Goal: Information Seeking & Learning: Learn about a topic

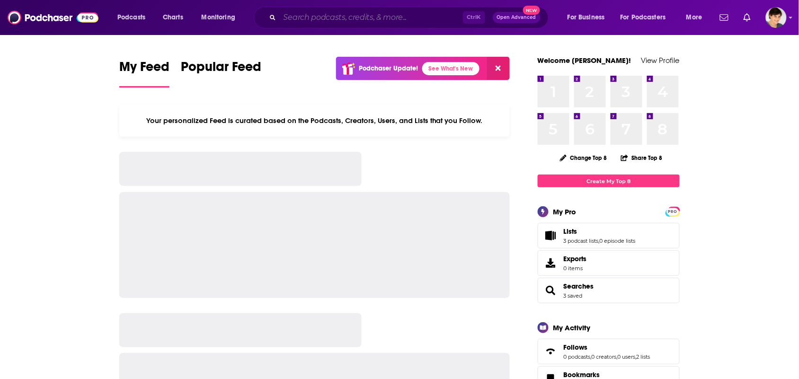
click at [301, 17] on input "Search podcasts, credits, & more..." at bounding box center [371, 17] width 183 height 15
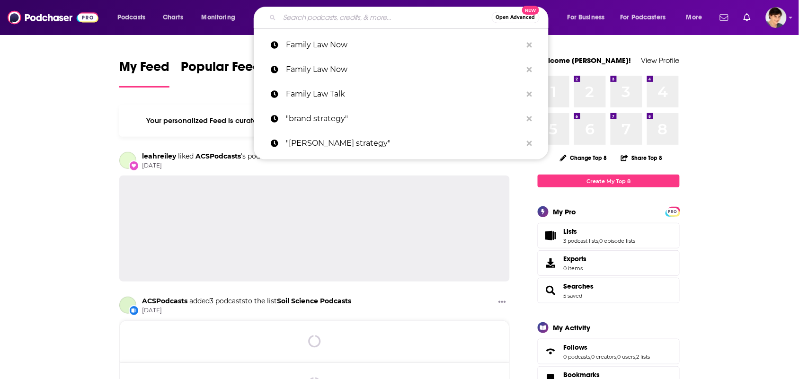
paste input "The Soaring Child Podcast"
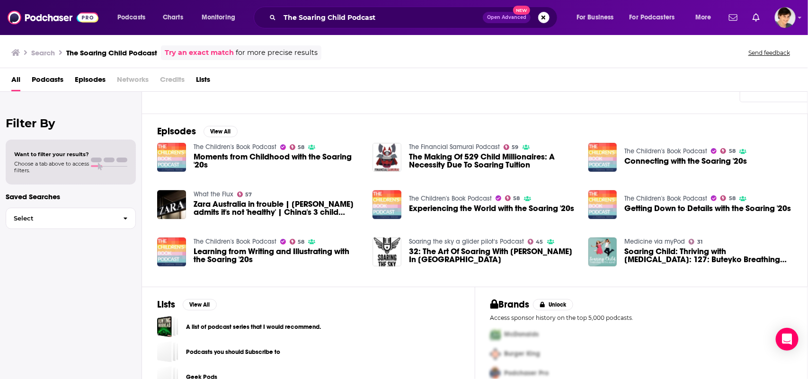
scroll to position [129, 0]
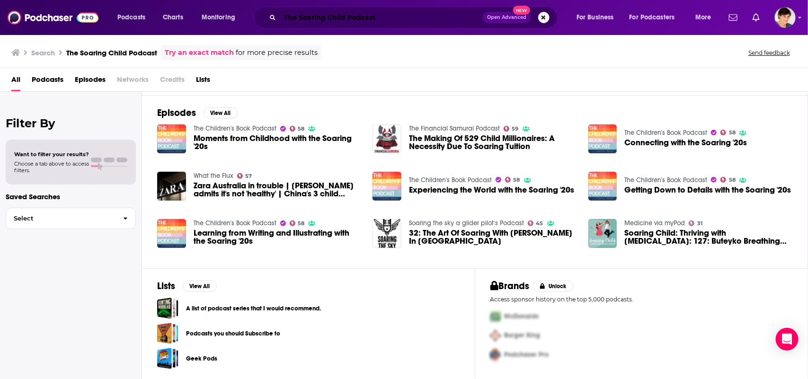
click at [404, 18] on input "The Soaring Child Podcast" at bounding box center [381, 17] width 203 height 15
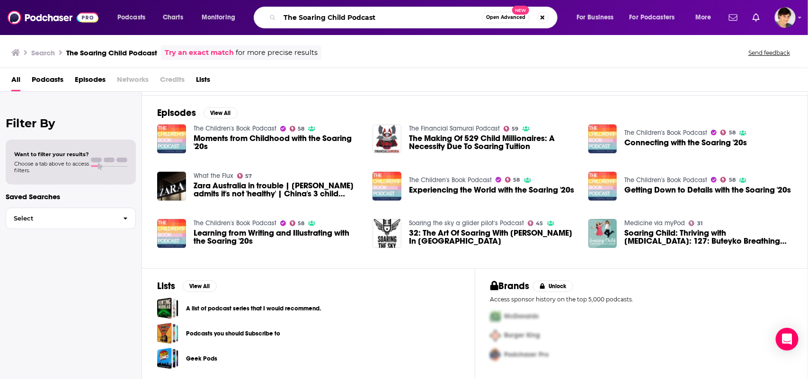
paste input "[PERSON_NAME]"
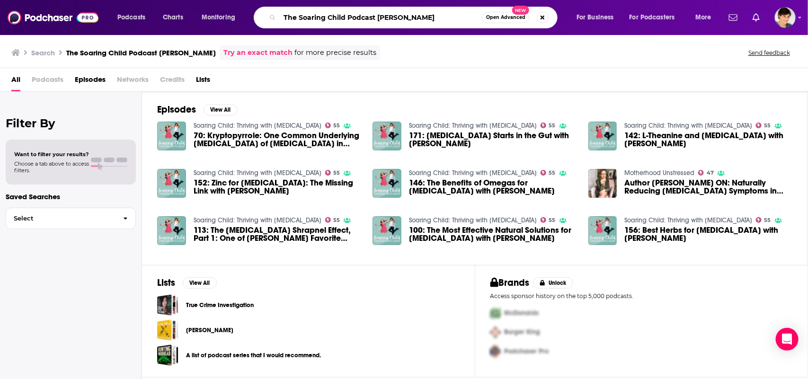
click at [425, 11] on input "The Soaring Child Podcast [PERSON_NAME]" at bounding box center [381, 17] width 202 height 15
click at [425, 11] on input "The Soaring Child Podcast Dana Kay" at bounding box center [381, 17] width 202 height 15
paste input "ADHD Experts Podcast (via ADDitude Magazine)"
type input "ADHD Experts Podcast (via ADDitude Magazine)"
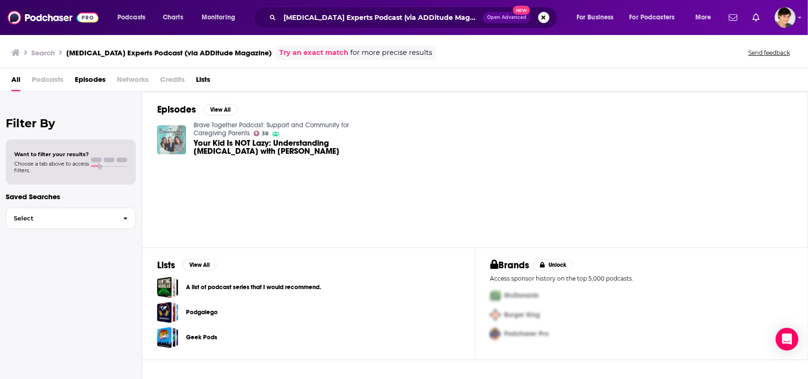
click at [174, 139] on img "Your Kid Is NOT Lazy: Understanding ADHD with Leslie Josel" at bounding box center [171, 139] width 29 height 29
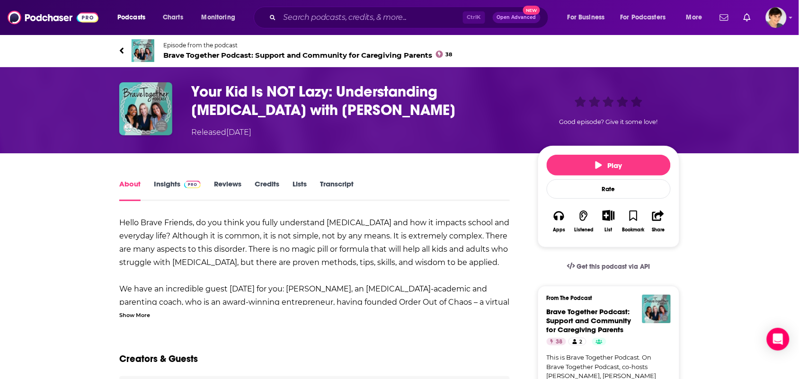
click at [145, 53] on img at bounding box center [143, 50] width 23 height 23
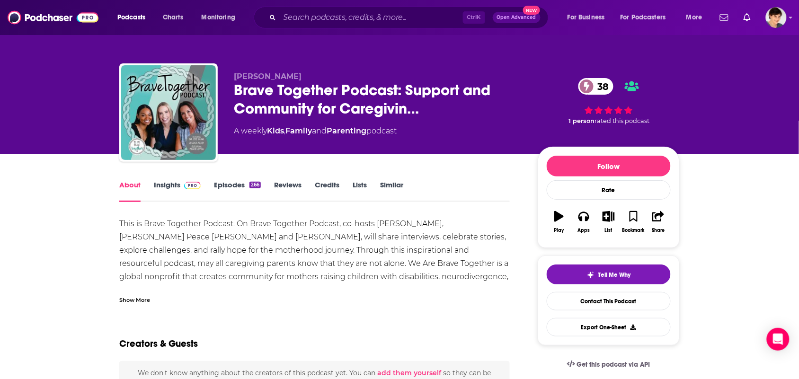
click at [176, 299] on div "Show More" at bounding box center [314, 296] width 391 height 16
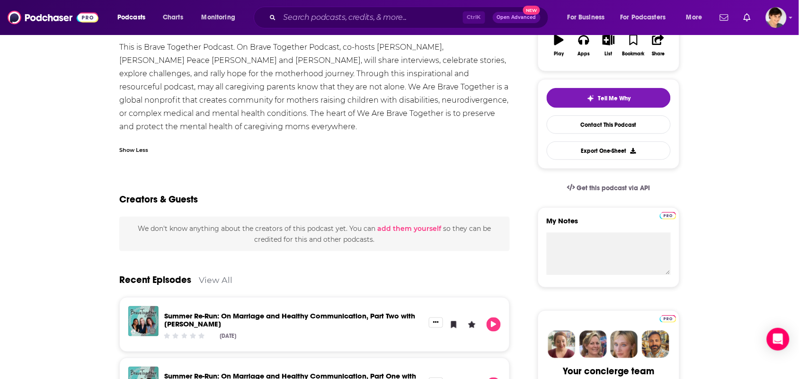
scroll to position [355, 0]
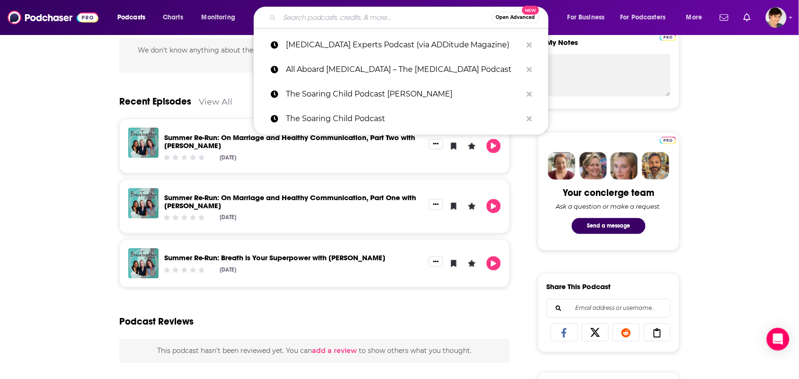
click at [390, 20] on input "Search podcasts, credits, & more..." at bounding box center [386, 17] width 212 height 15
paste input "ADDitude Magazine"
type input "ADDitude Magazine"
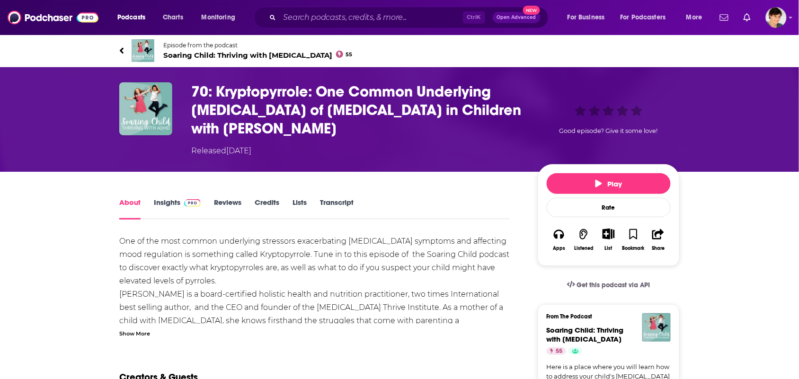
click at [150, 55] on img at bounding box center [143, 50] width 23 height 23
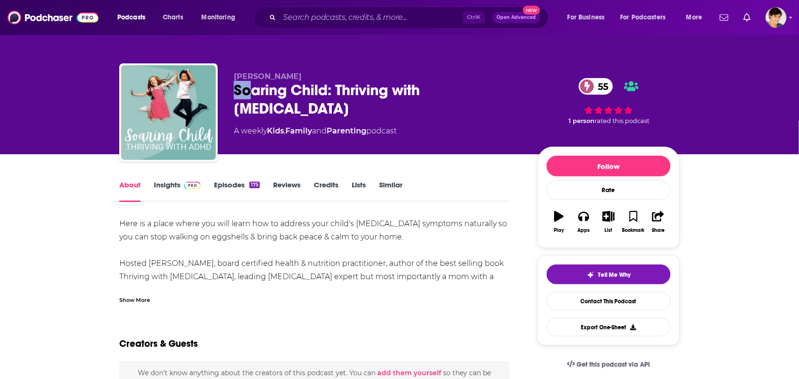
drag, startPoint x: 492, startPoint y: 79, endPoint x: 251, endPoint y: 91, distance: 240.9
click at [251, 91] on div "Dana Kay Soaring Child: Thriving with ADHD 55 A weekly Kids , Family and Parent…" at bounding box center [378, 110] width 289 height 76
click at [466, 68] on div "Dana Kay Soaring Child: Thriving with ADHD 55 A weekly Kids , Family and Parent…" at bounding box center [399, 114] width 561 height 102
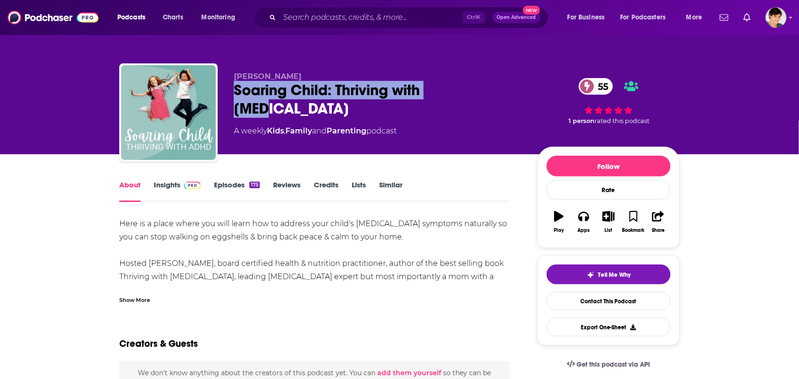
drag, startPoint x: 463, startPoint y: 89, endPoint x: 236, endPoint y: 99, distance: 227.6
click at [236, 99] on div "Dana Kay Soaring Child: Thriving with ADHD 55 A weekly Kids , Family and Parent…" at bounding box center [378, 110] width 289 height 76
copy h1 "Soaring Child: Thriving with ADHD"
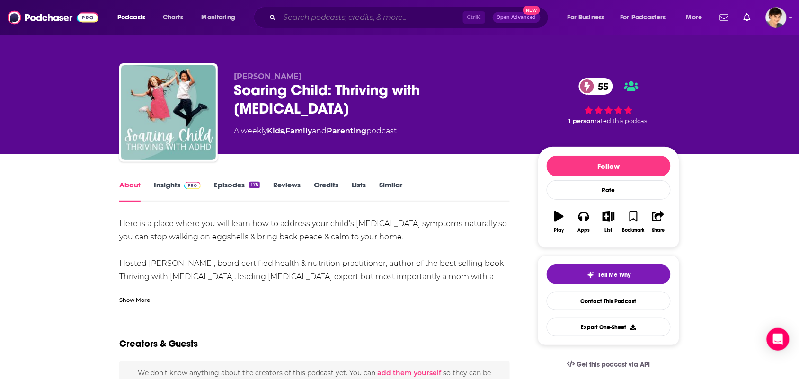
click at [364, 21] on input "Search podcasts, credits, & more..." at bounding box center [371, 17] width 183 height 15
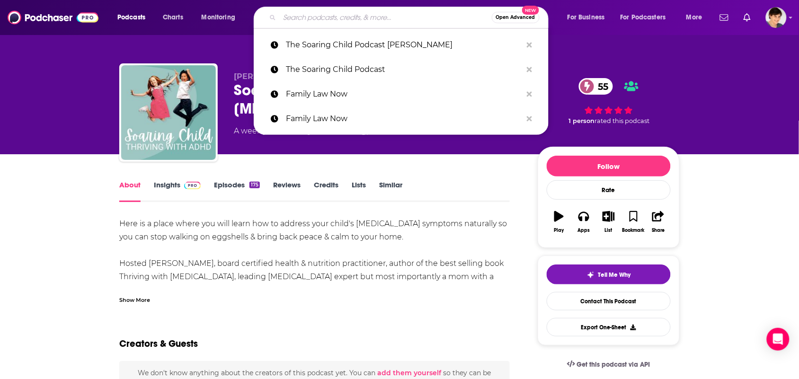
paste input "All Aboard ADHD – The ADHD Podcast"
type input "All Aboard ADHD – The ADHD Podcast"
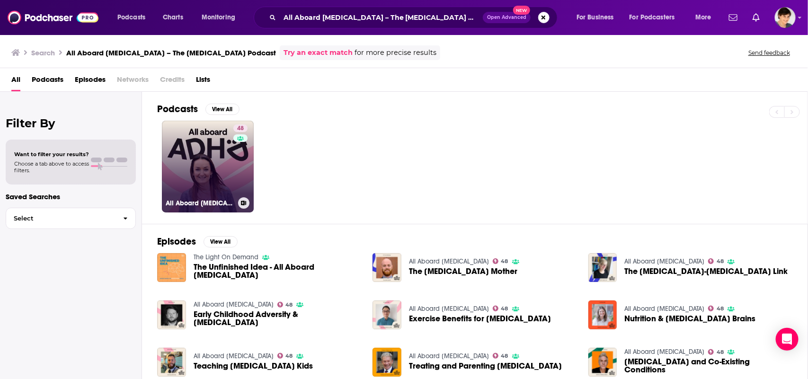
click at [193, 179] on link "48 All Aboard ADHD" at bounding box center [208, 167] width 92 height 92
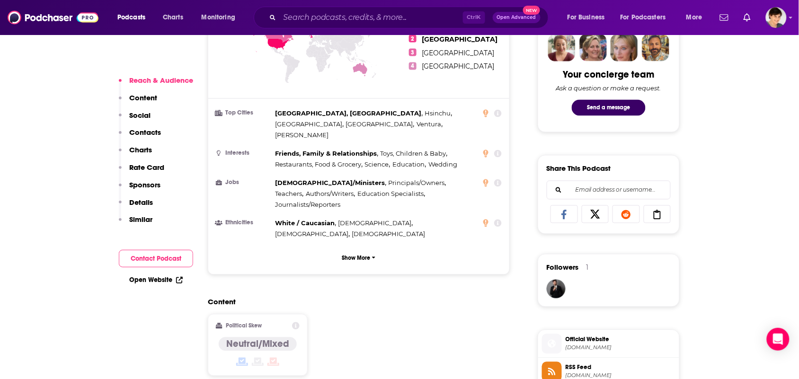
scroll to position [710, 0]
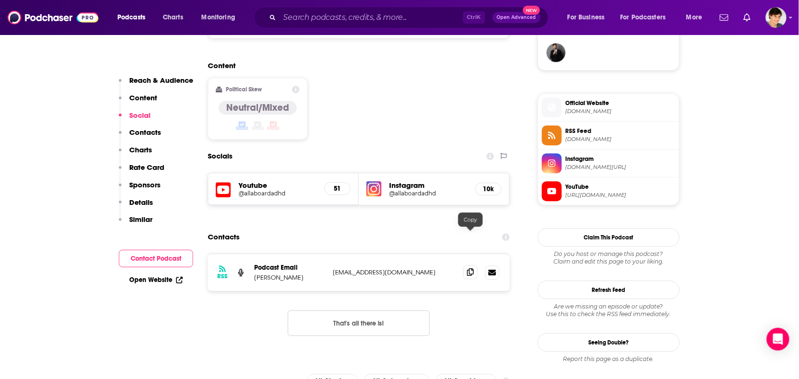
click at [476, 265] on span at bounding box center [471, 272] width 14 height 14
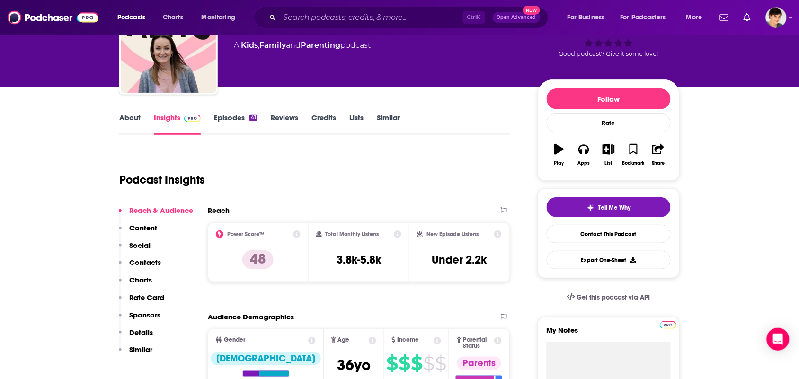
scroll to position [0, 0]
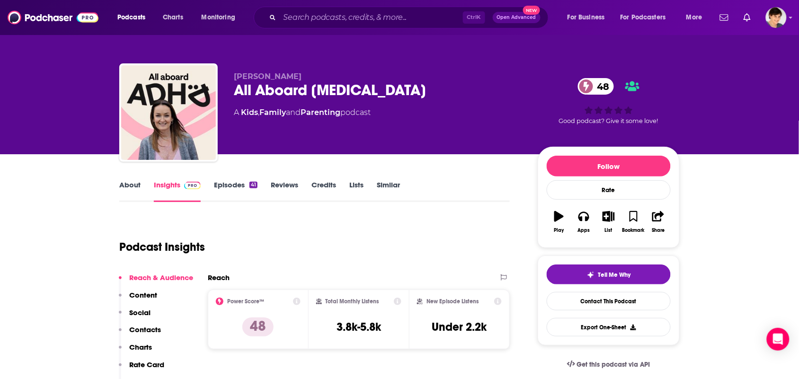
drag, startPoint x: 315, startPoint y: 75, endPoint x: 228, endPoint y: 79, distance: 87.2
click at [228, 79] on div "Claire Quigley Ward All Aboard ADHD 48 A Kids , Family and Parenting podcast 48…" at bounding box center [399, 114] width 561 height 102
copy span "Claire Quigley Ward"
click at [237, 94] on div "All Aboard ADHD 48" at bounding box center [378, 90] width 289 height 18
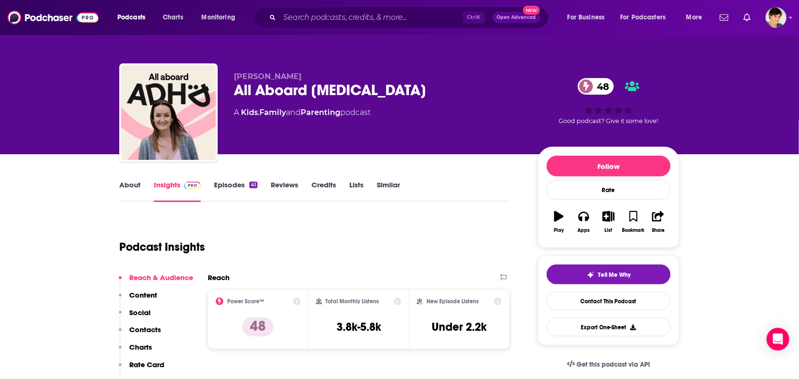
click at [318, 99] on div "Claire Quigley Ward All Aboard ADHD 48 A Kids , Family and Parenting podcast" at bounding box center [378, 110] width 289 height 76
click at [216, 91] on div at bounding box center [168, 112] width 99 height 99
click at [307, 88] on div "All Aboard ADHD 48" at bounding box center [378, 90] width 289 height 18
drag, startPoint x: 361, startPoint y: 88, endPoint x: 234, endPoint y: 88, distance: 126.4
click at [234, 88] on div "All Aboard ADHD 48" at bounding box center [378, 90] width 289 height 18
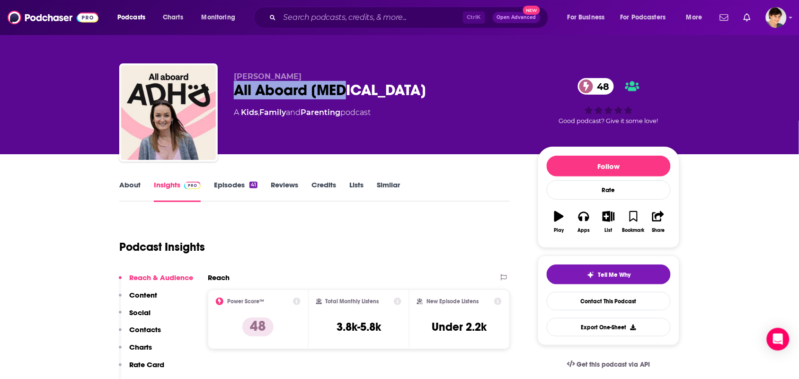
copy h2 "All Aboard ADHD"
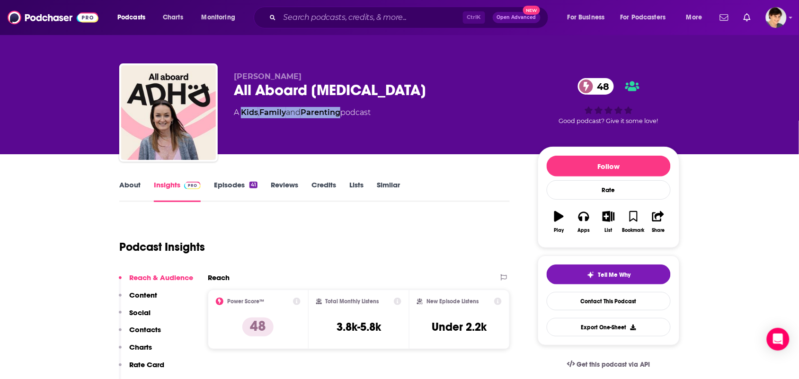
drag, startPoint x: 344, startPoint y: 118, endPoint x: 251, endPoint y: 122, distance: 93.4
click at [245, 114] on div "Claire Quigley Ward All Aboard ADHD 48 A Kids , Family and Parenting podcast" at bounding box center [378, 110] width 289 height 76
copy div "ids , Family and Parenting"
click at [283, 129] on div "Claire Quigley Ward All Aboard ADHD 48 A Kids , Family and Parenting podcast" at bounding box center [378, 110] width 289 height 76
drag, startPoint x: 346, startPoint y: 120, endPoint x: 244, endPoint y: 117, distance: 101.4
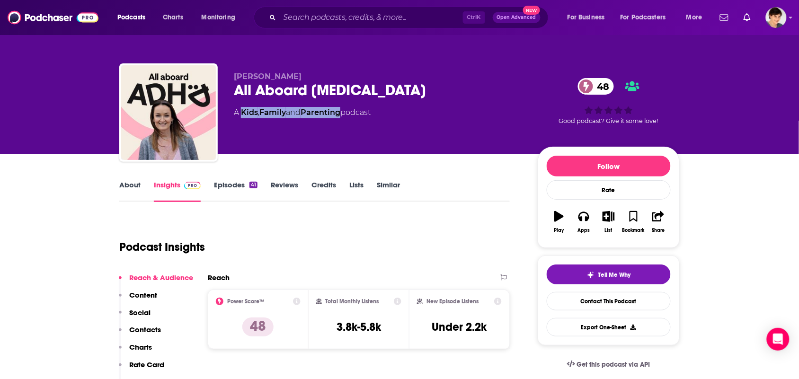
click at [242, 116] on div "Claire Quigley Ward All Aboard ADHD 48 A Kids , Family and Parenting podcast" at bounding box center [378, 110] width 289 height 76
copy div "Kids , Family and Parenting"
click at [129, 189] on link "About" at bounding box center [129, 191] width 21 height 22
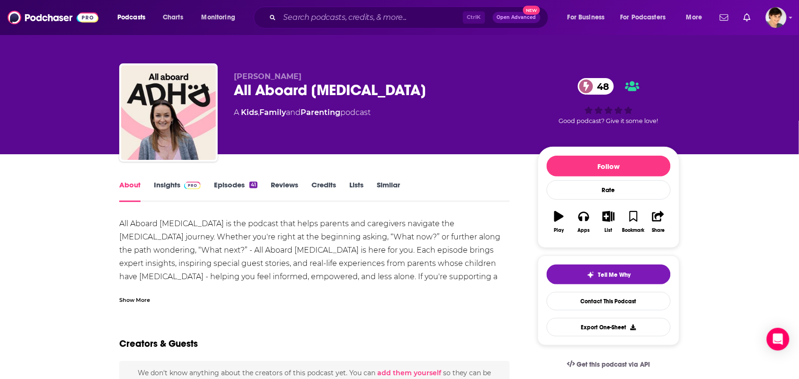
click at [147, 298] on div "Show More" at bounding box center [134, 299] width 31 height 9
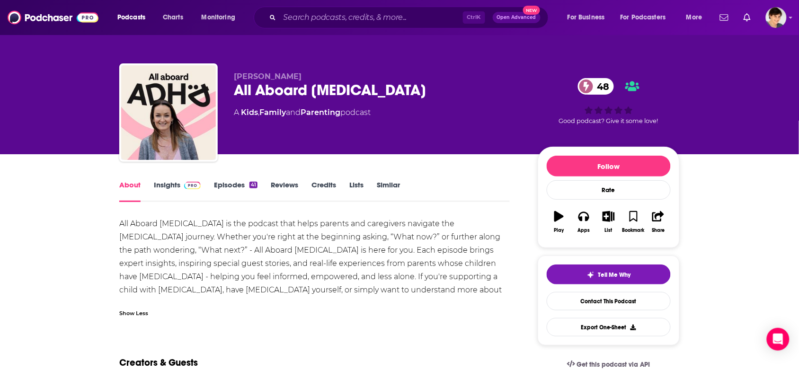
scroll to position [59, 0]
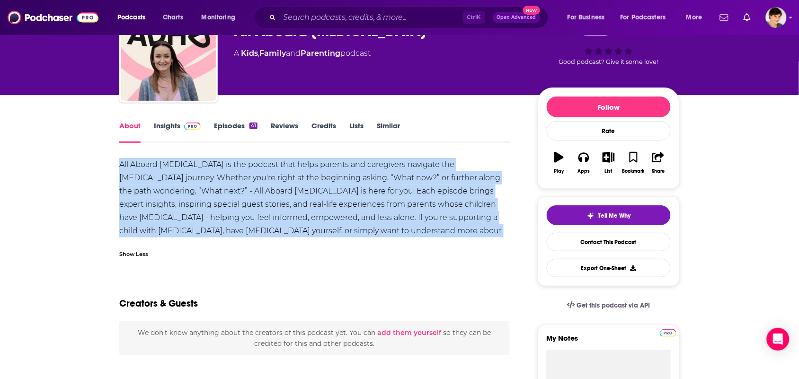
drag, startPoint x: 460, startPoint y: 229, endPoint x: 116, endPoint y: 168, distance: 349.6
copy div "All Aboard ADHD is the podcast that helps parents and caregivers navigate the A…"
click at [411, 16] on input "Search podcasts, credits, & more..." at bounding box center [371, 17] width 183 height 15
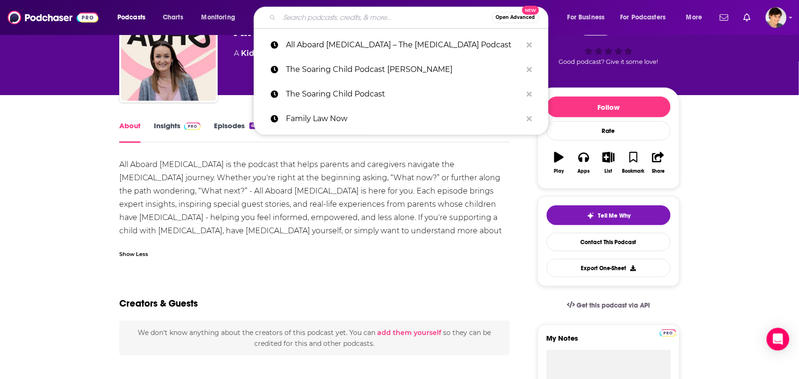
paste input "I Have ADHD Podcast"
type input "I Have ADHD Podcast"
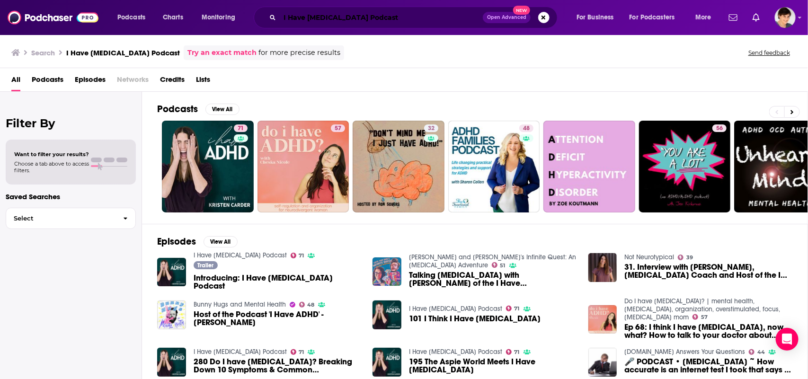
click at [387, 22] on input "I Have ADHD Podcast" at bounding box center [381, 17] width 203 height 15
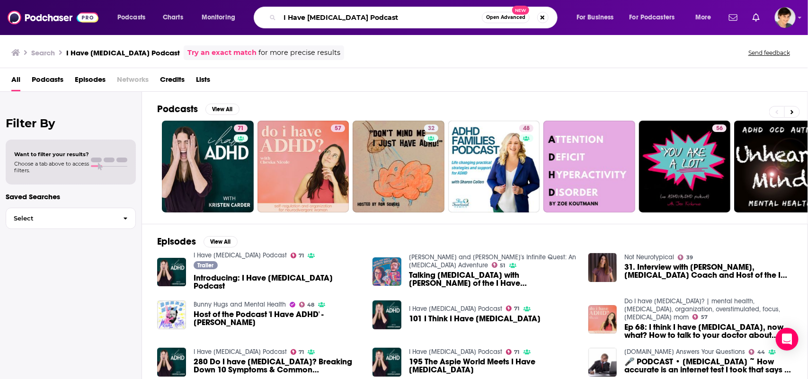
click at [387, 22] on input "I Have ADHD Podcast" at bounding box center [381, 17] width 202 height 15
paste input "Beautifully Complex"
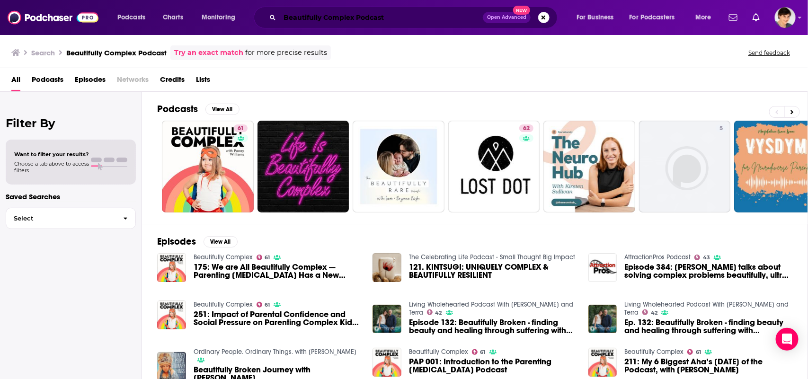
click at [373, 15] on input "Beautifully Complex Podcast" at bounding box center [381, 17] width 203 height 15
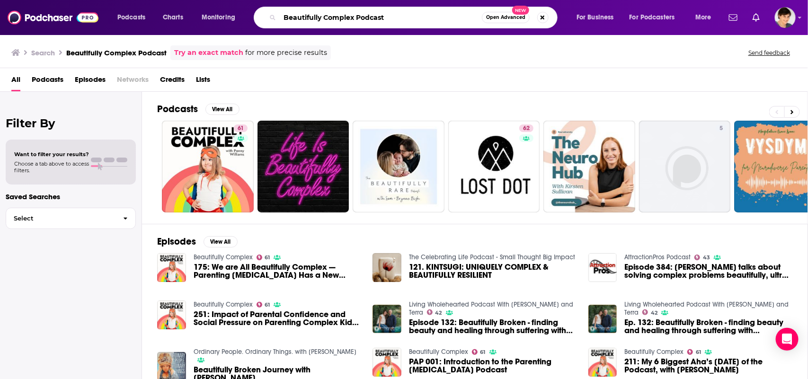
click at [373, 15] on input "Beautifully Complex Podcast" at bounding box center [381, 17] width 202 height 15
paste input "ADHD Smarter Parenting"
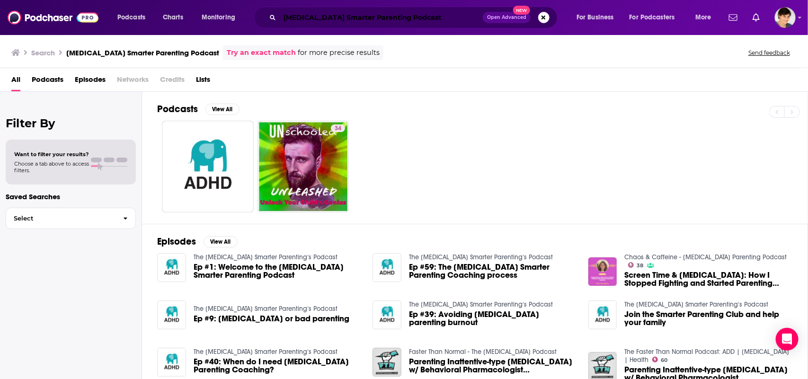
click at [342, 13] on input "ADHD Smarter Parenting Podcast" at bounding box center [381, 17] width 203 height 15
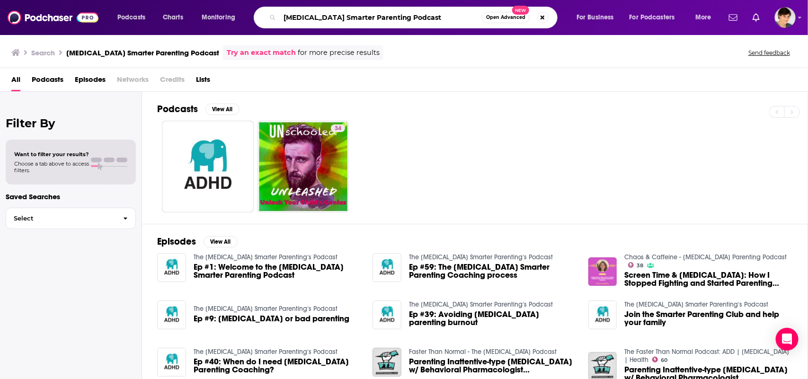
click at [341, 14] on input "ADHD Smarter Parenting Podcast" at bounding box center [381, 17] width 202 height 15
click at [337, 19] on input "ADHD Smarter Parenting Podcast" at bounding box center [381, 17] width 202 height 15
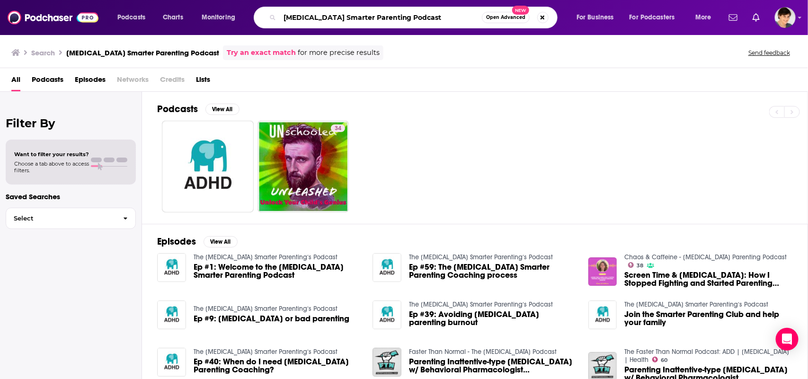
paste input "brendan@ADHDessentials.com"
click at [415, 14] on input "brendan@ADHDessentials.com" at bounding box center [381, 17] width 202 height 15
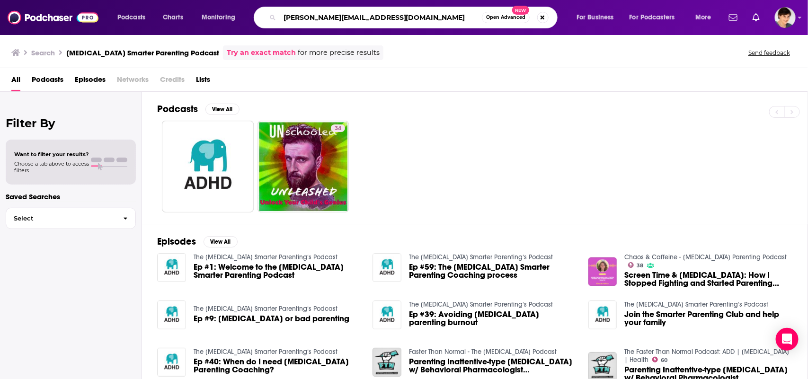
paste input "Motherhood in ADHD"
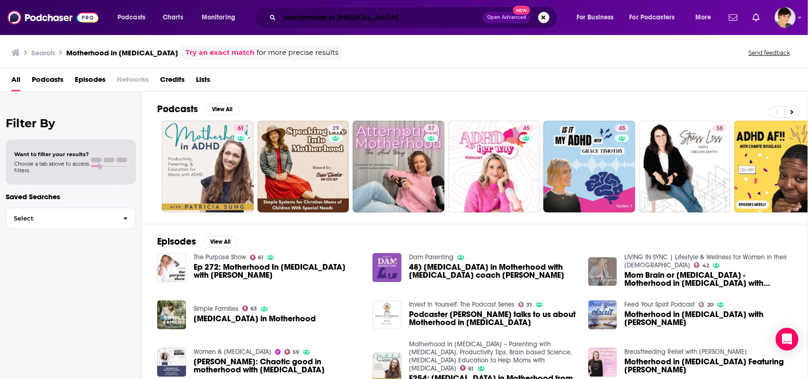
click at [319, 18] on input "Motherhood in ADHD" at bounding box center [381, 17] width 203 height 15
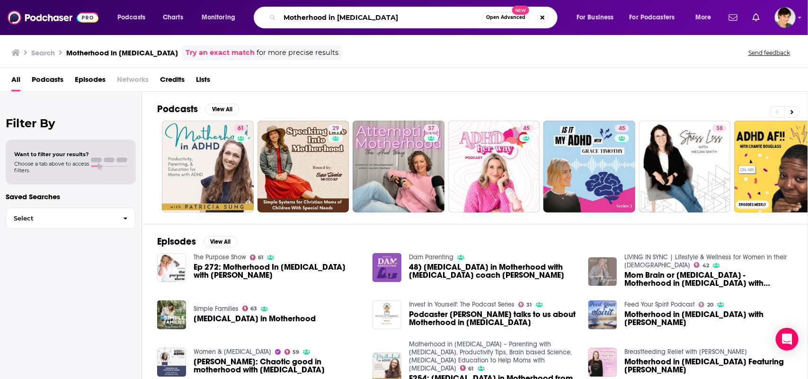
click at [319, 19] on input "Motherhood in ADHD" at bounding box center [381, 17] width 202 height 15
click at [319, 20] on input "Motherhood in ADHD" at bounding box center [381, 17] width 202 height 15
click at [320, 19] on input "Motherhood in ADHD" at bounding box center [381, 17] width 202 height 15
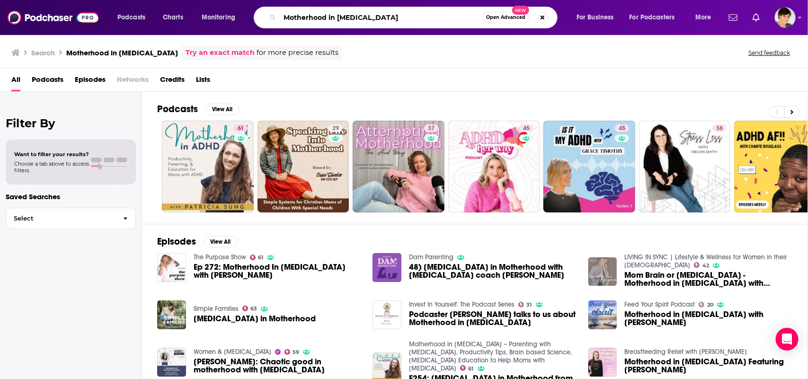
paste input "I'm ADHD! No You're Not"
type input "I'm ADHD! No You're Not"
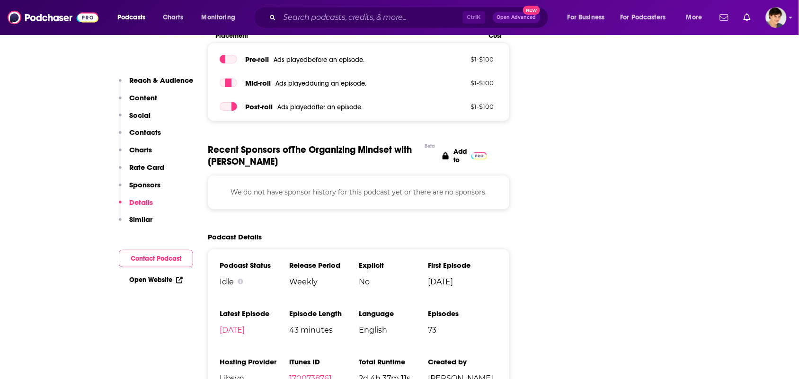
scroll to position [1243, 0]
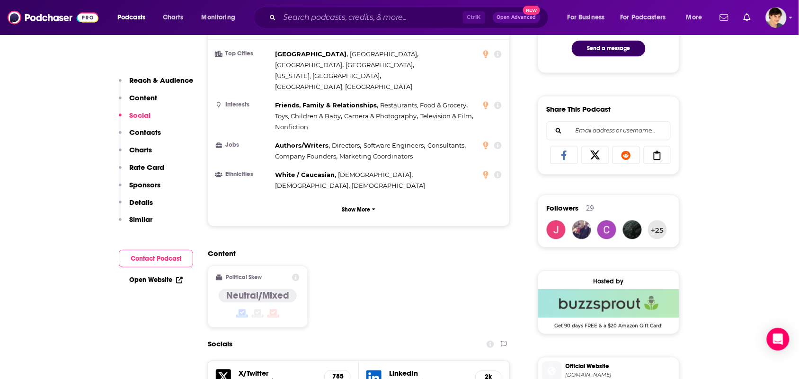
scroll to position [829, 0]
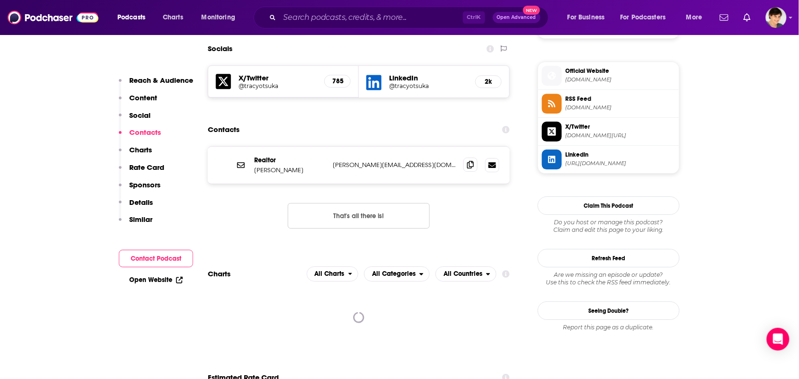
click at [464, 158] on span at bounding box center [471, 165] width 14 height 14
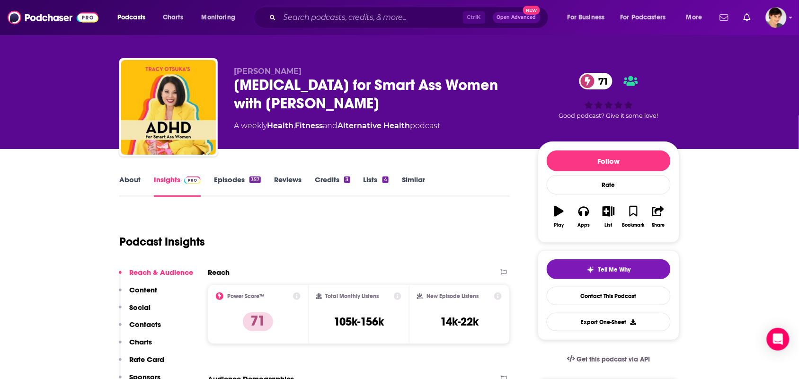
scroll to position [0, 0]
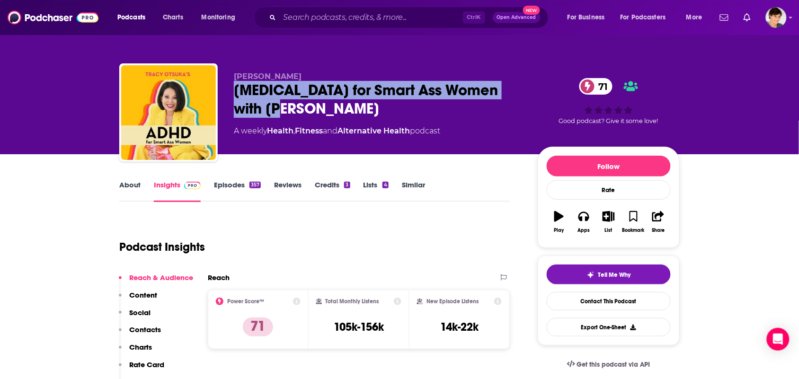
drag, startPoint x: 295, startPoint y: 111, endPoint x: 221, endPoint y: 82, distance: 79.9
click at [221, 82] on div "Tracy Otsuka ADHD for Smart Ass Women with Tracy Otsuka 71 A weekly Health , Fi…" at bounding box center [399, 114] width 561 height 102
copy h2 "[MEDICAL_DATA] for Smart Ass Women with [PERSON_NAME]"
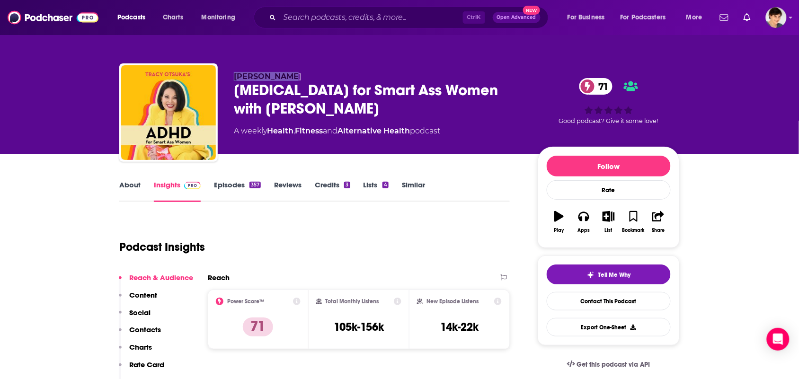
drag, startPoint x: 264, startPoint y: 67, endPoint x: 233, endPoint y: 66, distance: 30.8
click at [233, 66] on div "Tracy Otsuka ADHD for Smart Ass Women with Tracy Otsuka 71 A weekly Health , Fi…" at bounding box center [399, 114] width 561 height 102
copy span "Tracy Otsuka"
drag, startPoint x: 415, startPoint y: 142, endPoint x: 269, endPoint y: 145, distance: 145.9
click at [269, 145] on div "Tracy Otsuka ADHD for Smart Ass Women with Tracy Otsuka 71 A weekly Health , Fi…" at bounding box center [378, 110] width 289 height 76
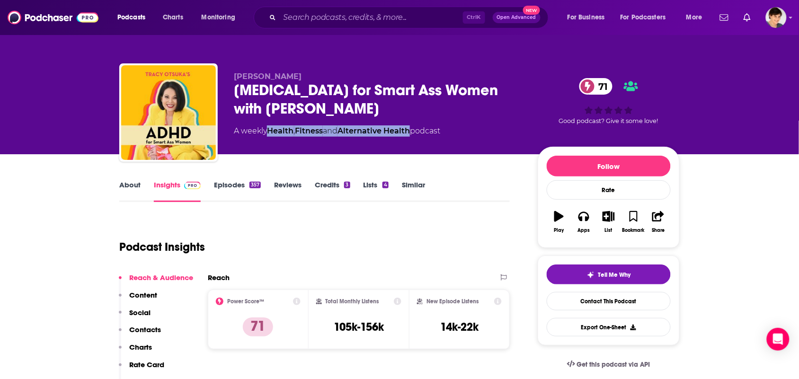
copy div "Health , Fitness and Alternative Health"
click at [131, 186] on link "About" at bounding box center [129, 191] width 21 height 22
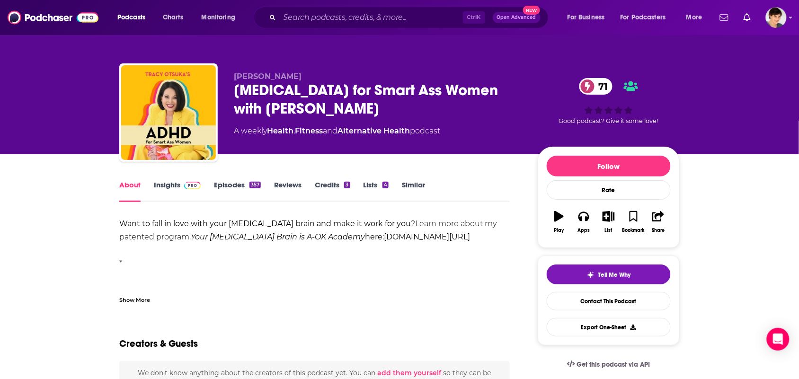
click at [138, 294] on div "Show More" at bounding box center [314, 296] width 391 height 16
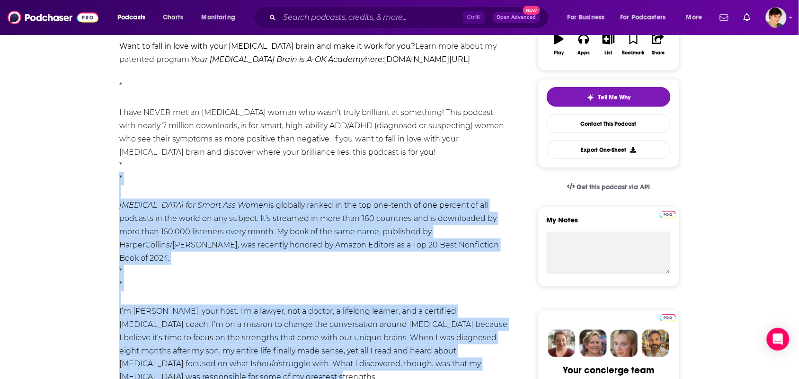
scroll to position [118, 0]
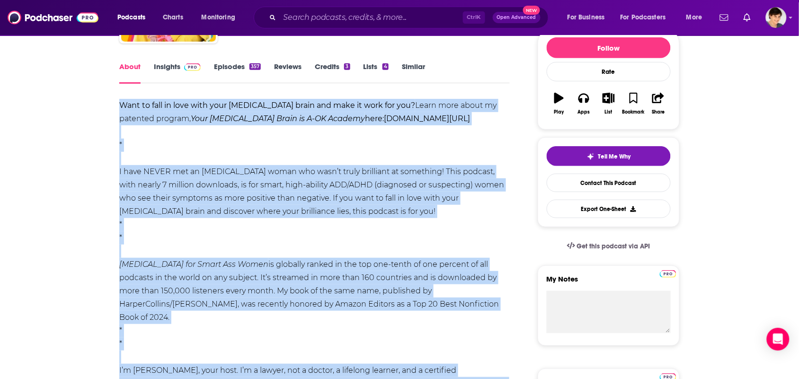
drag, startPoint x: 510, startPoint y: 233, endPoint x: 113, endPoint y: 106, distance: 416.8
copy div "Want to fall in love with your ADHD brain and make it work for you? Learn more …"
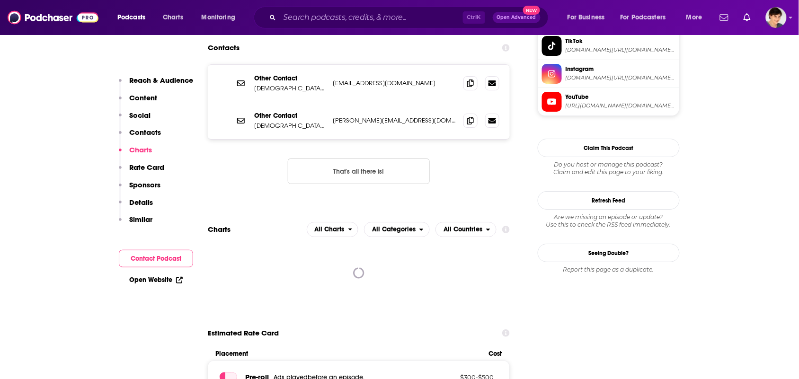
scroll to position [829, 0]
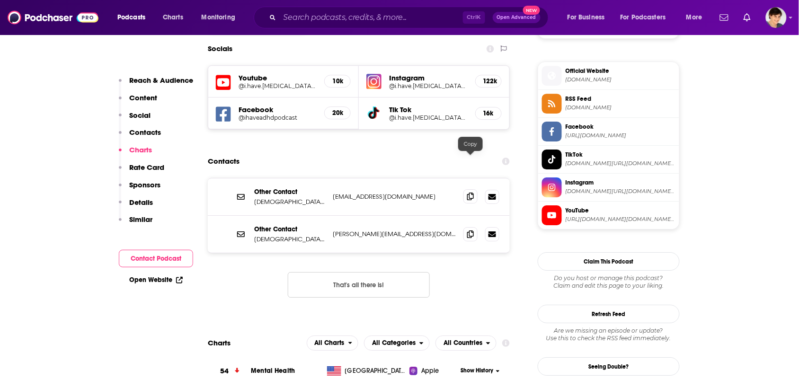
click at [470, 189] on span at bounding box center [471, 196] width 14 height 14
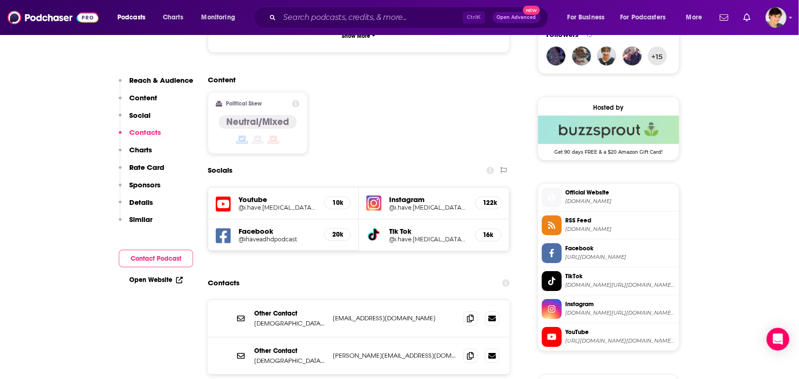
scroll to position [770, 0]
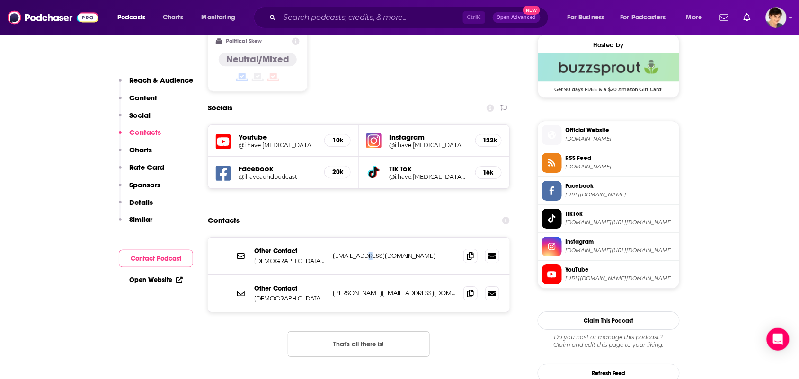
drag, startPoint x: 367, startPoint y: 197, endPoint x: 427, endPoint y: 249, distance: 79.9
click at [418, 244] on section "Contacts Other Contact Kristen Carder focused@ihaveadhd.com focused@ihaveadhd.c…" at bounding box center [359, 292] width 302 height 161
click at [468, 289] on icon at bounding box center [470, 293] width 7 height 8
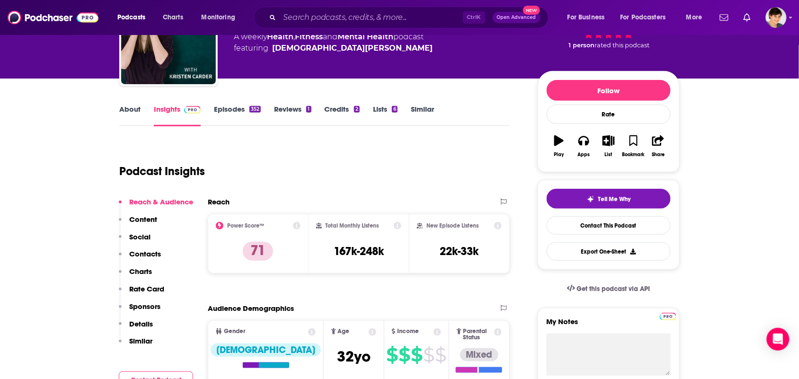
scroll to position [0, 0]
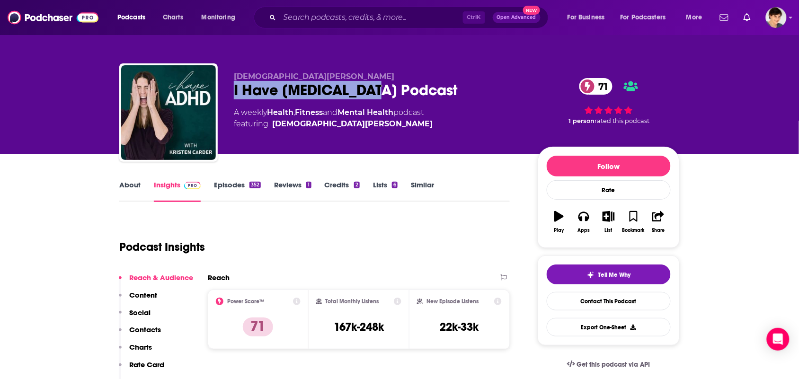
drag, startPoint x: 385, startPoint y: 91, endPoint x: 232, endPoint y: 91, distance: 152.5
click at [232, 91] on div "Kristen Carder I Have ADHD Podcast 71 A weekly Health , Fitness and Mental Heal…" at bounding box center [399, 114] width 561 height 102
copy h2 "I Have ADHD Podcast"
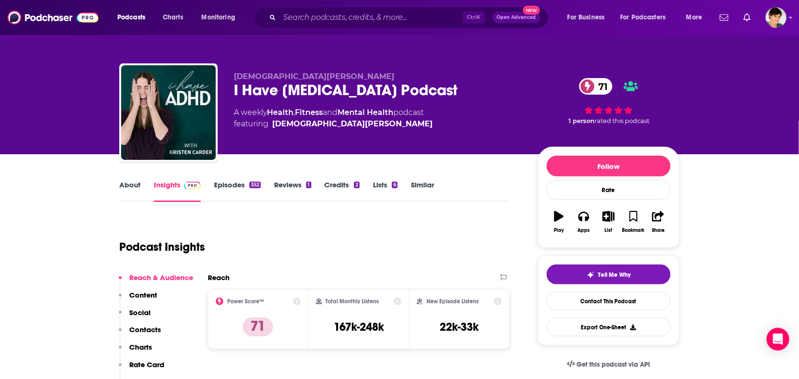
drag, startPoint x: 218, startPoint y: 136, endPoint x: 216, endPoint y: 131, distance: 5.7
click at [217, 135] on div "Kristen Carder I Have ADHD Podcast 71 A weekly Health , Fitness and Mental Heal…" at bounding box center [399, 114] width 561 height 102
drag, startPoint x: 273, startPoint y: 86, endPoint x: 280, endPoint y: 86, distance: 7.1
click at [274, 86] on div "I Have ADHD Podcast 71" at bounding box center [378, 90] width 289 height 18
drag, startPoint x: 291, startPoint y: 86, endPoint x: 304, endPoint y: 76, distance: 16.2
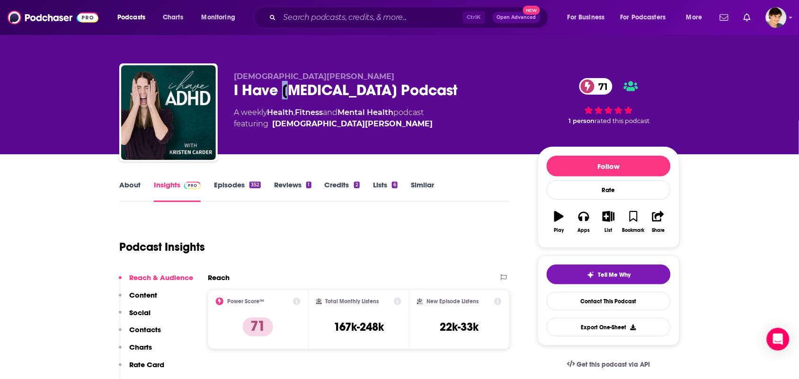
click at [293, 86] on div "I Have ADHD Podcast 71" at bounding box center [378, 90] width 289 height 18
click at [303, 77] on p "Kristen Carder" at bounding box center [378, 76] width 289 height 9
click at [304, 76] on p "Kristen Carder" at bounding box center [378, 76] width 289 height 9
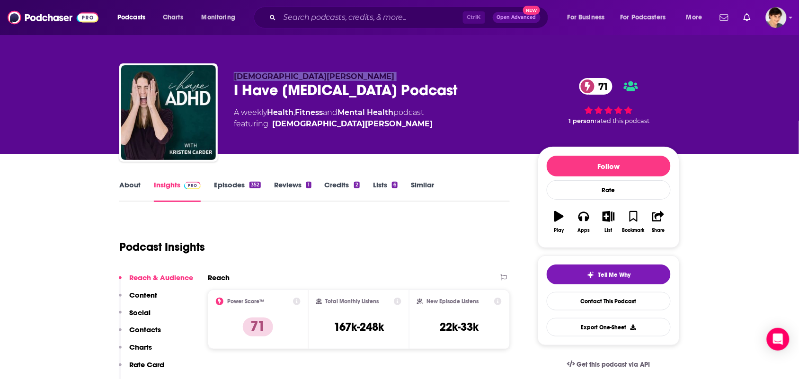
drag, startPoint x: 304, startPoint y: 76, endPoint x: 244, endPoint y: 74, distance: 60.2
click at [244, 74] on p "Kristen Carder" at bounding box center [378, 76] width 289 height 9
copy p "Kristen Carder"
click at [266, 114] on div "A weekly Health , Fitness and Mental Health podcast featuring Kristen Carder" at bounding box center [333, 118] width 199 height 23
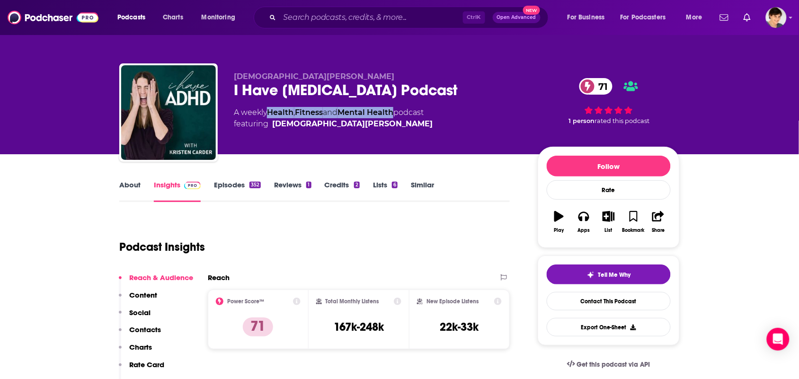
drag, startPoint x: 401, startPoint y: 115, endPoint x: 270, endPoint y: 111, distance: 131.2
click at [270, 111] on div "A weekly Health , Fitness and Mental Health podcast featuring Kristen Carder" at bounding box center [333, 118] width 199 height 23
copy div "Health , Fitness and Mental Health"
click at [152, 197] on div "About" at bounding box center [136, 191] width 35 height 22
click at [150, 196] on div "About" at bounding box center [136, 191] width 35 height 22
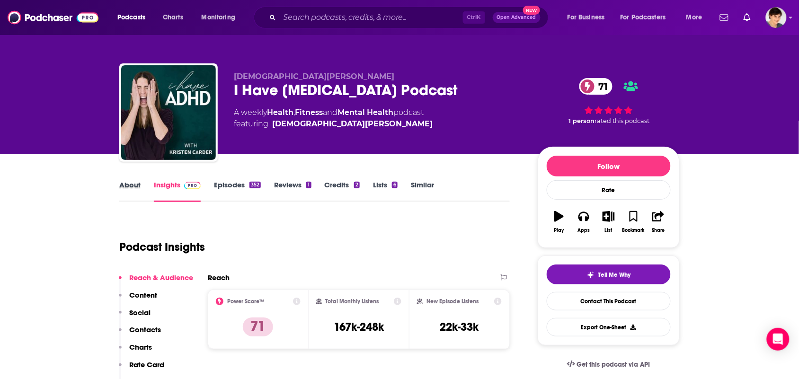
click at [150, 196] on div "About" at bounding box center [136, 191] width 35 height 22
drag, startPoint x: 150, startPoint y: 196, endPoint x: 142, endPoint y: 190, distance: 9.9
click at [142, 190] on div "About" at bounding box center [136, 191] width 35 height 22
click at [142, 189] on div "About" at bounding box center [136, 191] width 35 height 22
click at [131, 197] on link "About" at bounding box center [129, 191] width 21 height 22
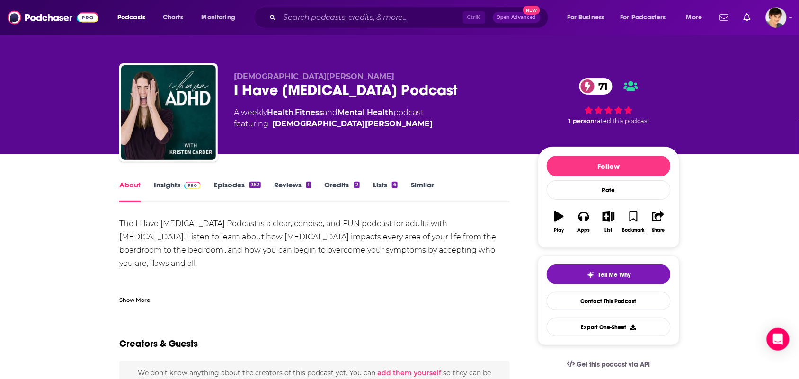
click at [148, 299] on div "Show More" at bounding box center [134, 299] width 31 height 9
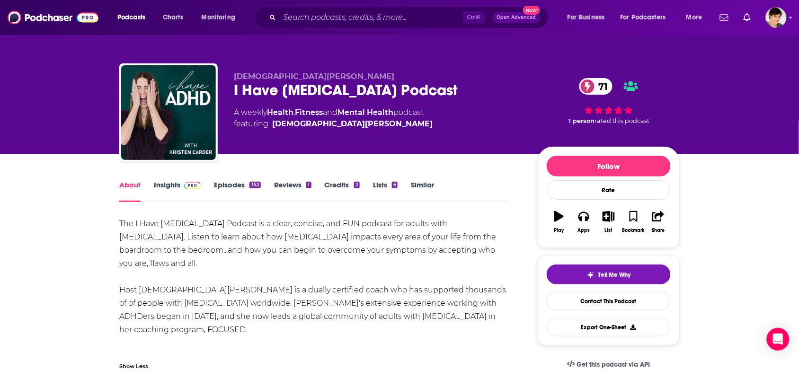
scroll to position [118, 0]
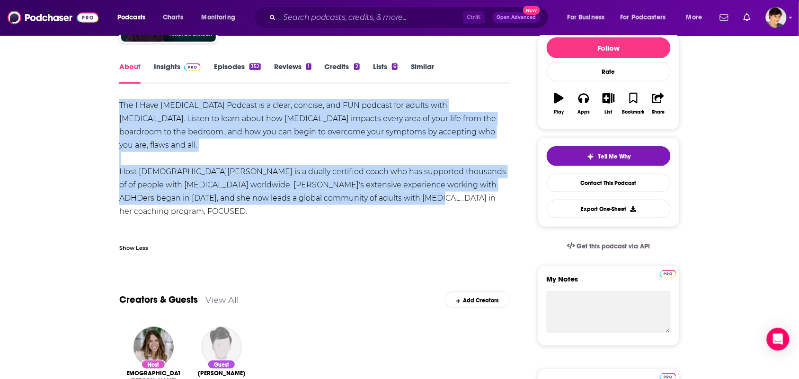
drag, startPoint x: 422, startPoint y: 181, endPoint x: 105, endPoint y: 106, distance: 325.6
copy div "The I Have ADHD Podcast is a clear, concise, and FUN podcast for adults with AD…"
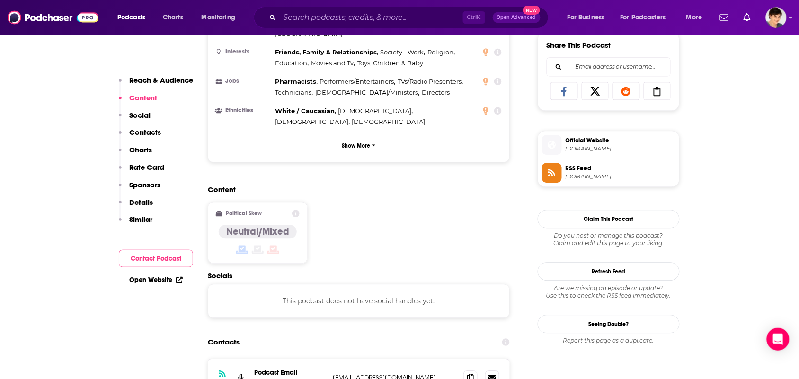
scroll to position [651, 0]
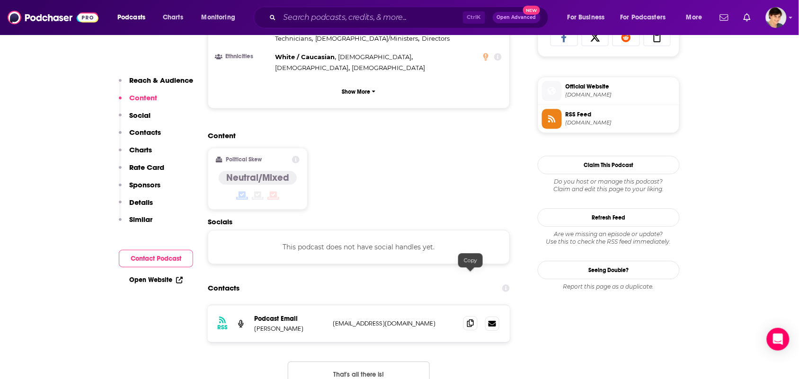
click at [466, 316] on span at bounding box center [471, 323] width 14 height 14
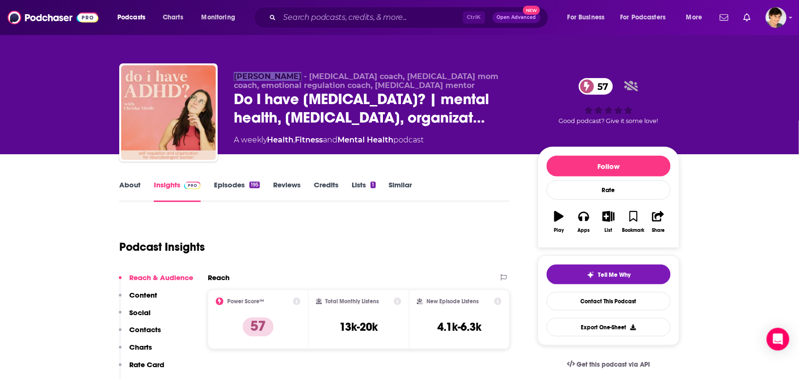
drag, startPoint x: 222, startPoint y: 72, endPoint x: 290, endPoint y: 79, distance: 69.0
click at [290, 79] on div "Cheska Nicole - adult adhd coach, adhd mom coach, emotional regulation coach, a…" at bounding box center [399, 114] width 561 height 102
copy span "Cheska Nicole"
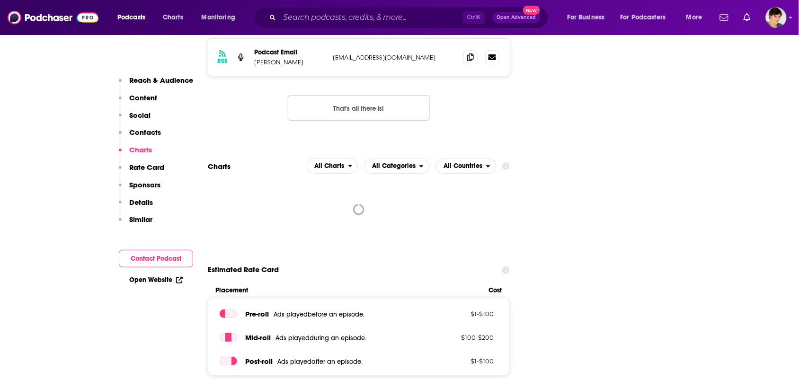
scroll to position [829, 0]
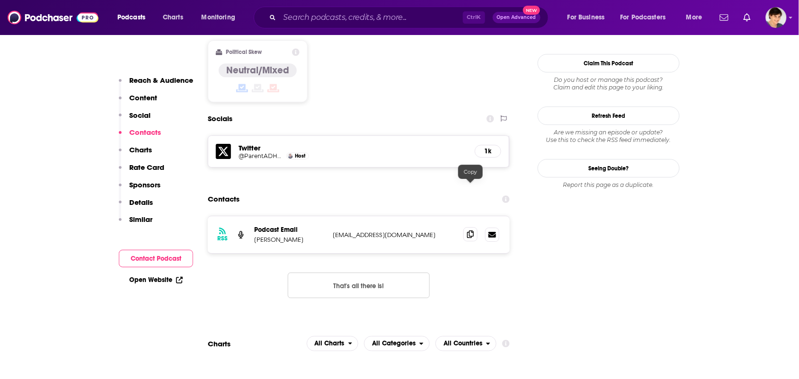
click at [465, 227] on span at bounding box center [471, 234] width 14 height 14
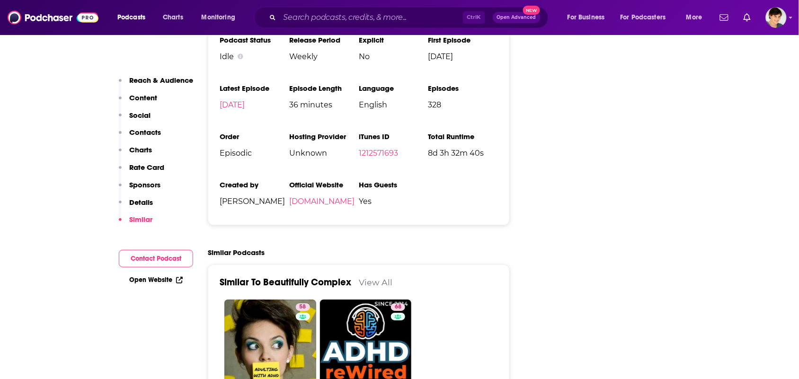
scroll to position [1835, 0]
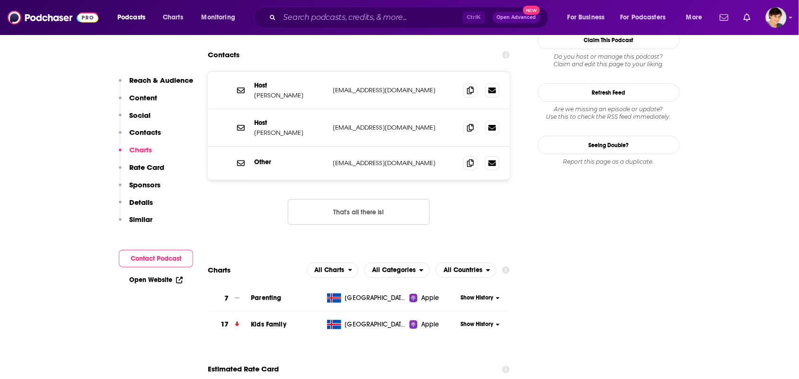
scroll to position [888, 0]
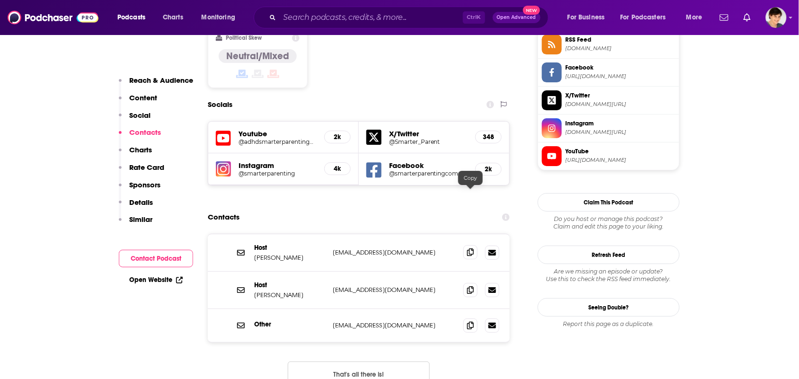
click at [467, 249] on icon at bounding box center [470, 253] width 7 height 8
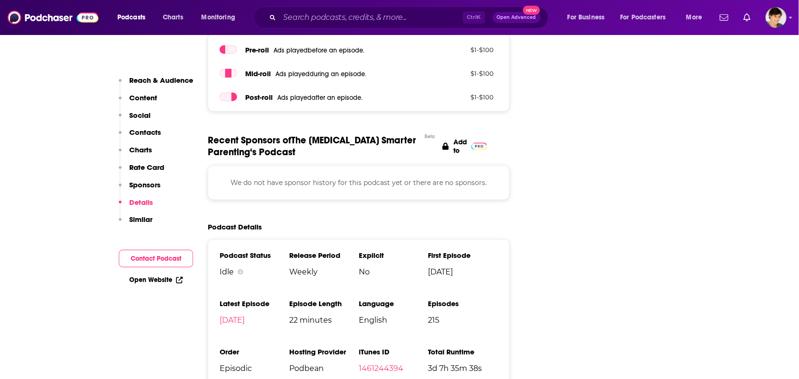
scroll to position [1539, 0]
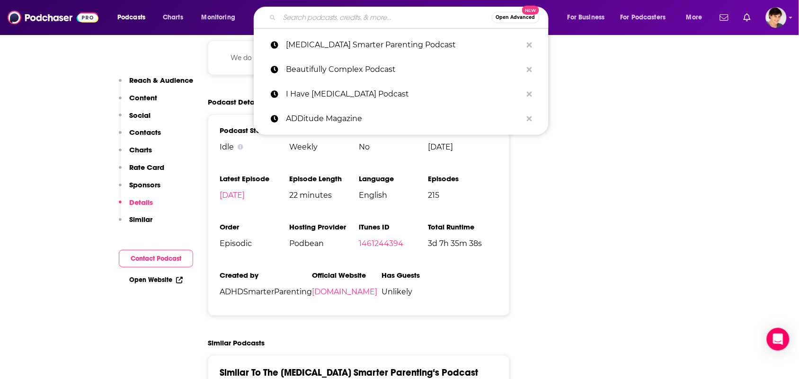
click at [369, 24] on input "Search podcasts, credits, & more..." at bounding box center [386, 17] width 212 height 15
paste input "ADHD Essentials (Brendan Mahan)"
type input "ADHD Essentials (Brendan Mahan)"
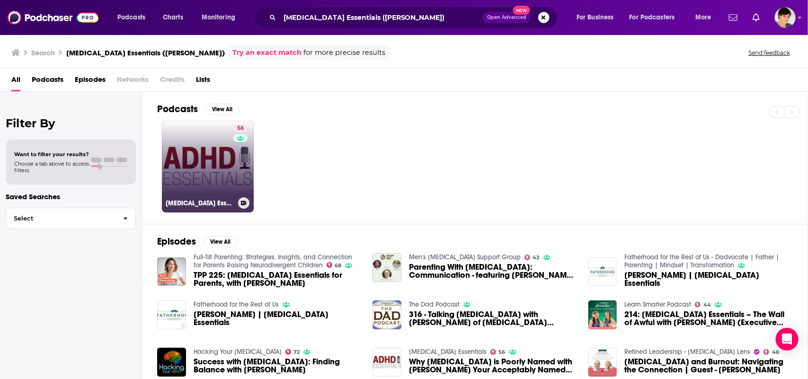
click at [207, 153] on link "56 ADHD Essentials" at bounding box center [208, 167] width 92 height 92
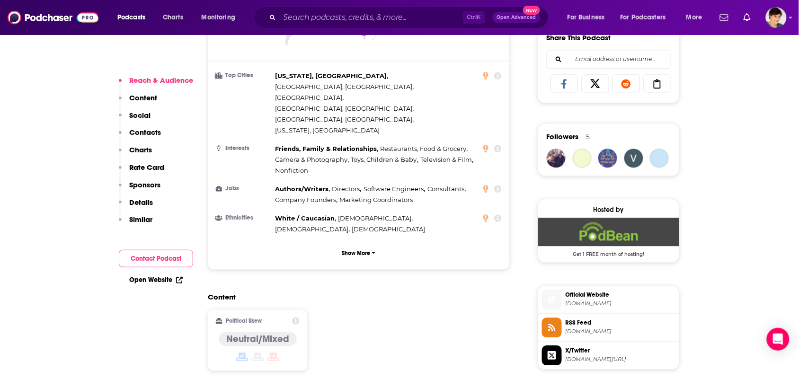
scroll to position [710, 0]
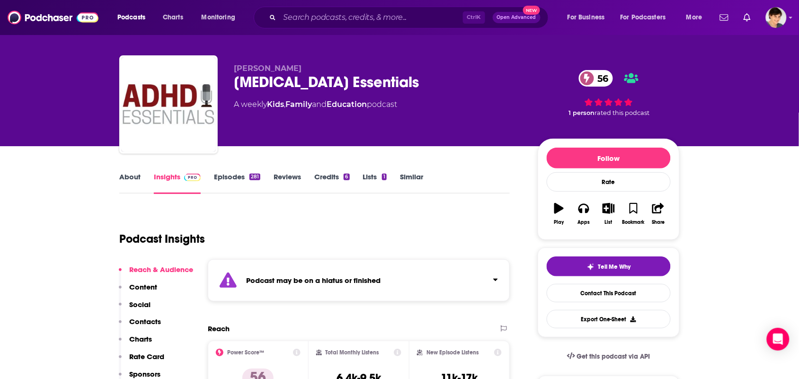
scroll to position [0, 0]
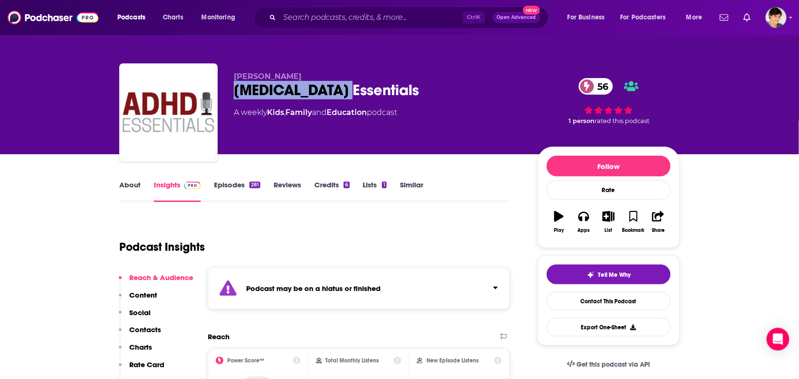
drag, startPoint x: 349, startPoint y: 96, endPoint x: 235, endPoint y: 92, distance: 114.7
click at [235, 92] on div "ADHD Essentials 56" at bounding box center [378, 90] width 289 height 18
copy h2 "ADHD Essentials"
drag, startPoint x: 309, startPoint y: 72, endPoint x: 230, endPoint y: 81, distance: 79.5
click at [230, 81] on div "Brendan Mahan ADHD Essentials 56 A weekly Kids , Family and Education podcast 5…" at bounding box center [399, 114] width 561 height 102
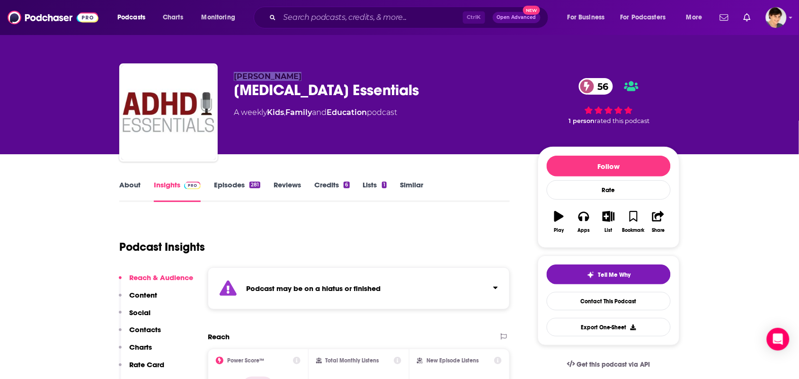
copy span "Brendan Mahan"
drag, startPoint x: 371, startPoint y: 124, endPoint x: 342, endPoint y: 128, distance: 28.7
click at [294, 115] on div "Brendan Mahan ADHD Essentials 56 A weekly Kids , Family and Education podcast" at bounding box center [378, 110] width 289 height 76
click at [363, 134] on div "Brendan Mahan ADHD Essentials 56 A weekly Kids , Family and Education podcast" at bounding box center [378, 110] width 289 height 76
drag, startPoint x: 374, startPoint y: 124, endPoint x: 269, endPoint y: 123, distance: 105.1
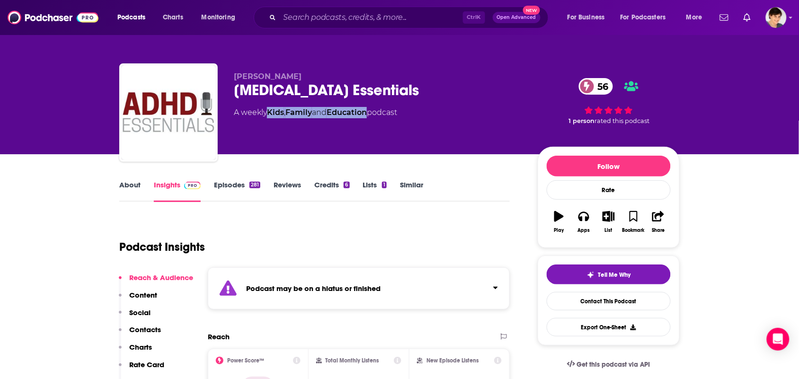
click at [269, 123] on div "Brendan Mahan ADHD Essentials 56 A weekly Kids , Family and Education podcast" at bounding box center [378, 110] width 289 height 76
copy div "Kids , Family and Education"
click at [121, 182] on link "About" at bounding box center [129, 191] width 21 height 22
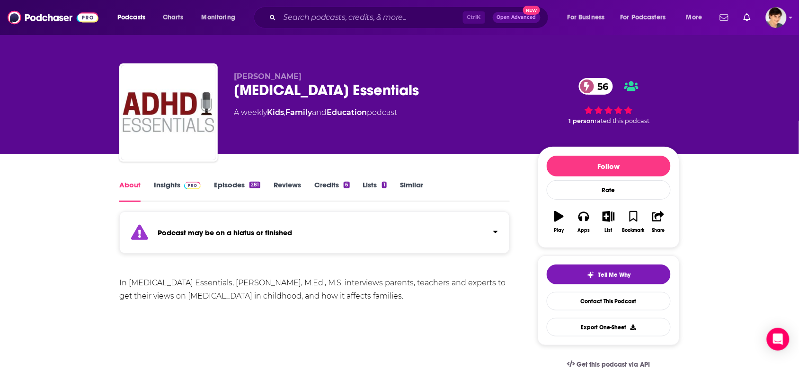
scroll to position [59, 0]
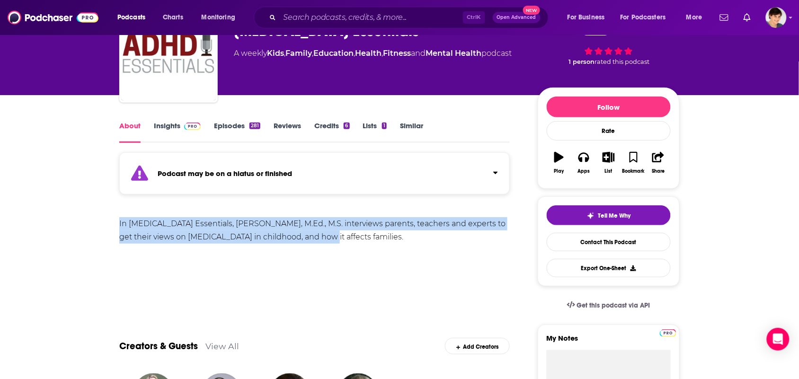
drag, startPoint x: 341, startPoint y: 240, endPoint x: 129, endPoint y: 213, distance: 213.8
copy div "In ADHD Essentials, Brendan Mahan, M.Ed., M.S. interviews parents, teachers and…"
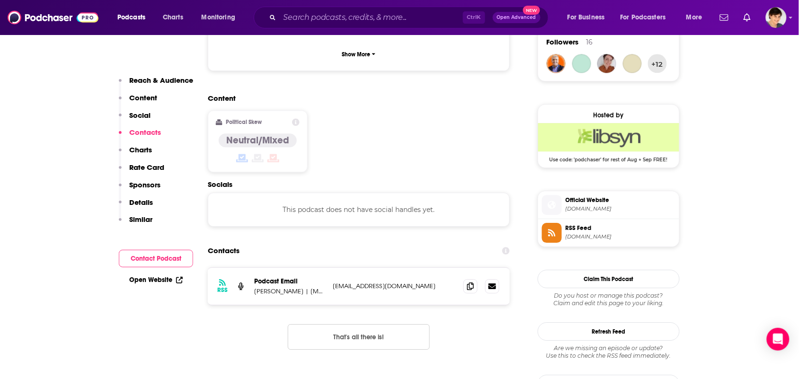
scroll to position [770, 0]
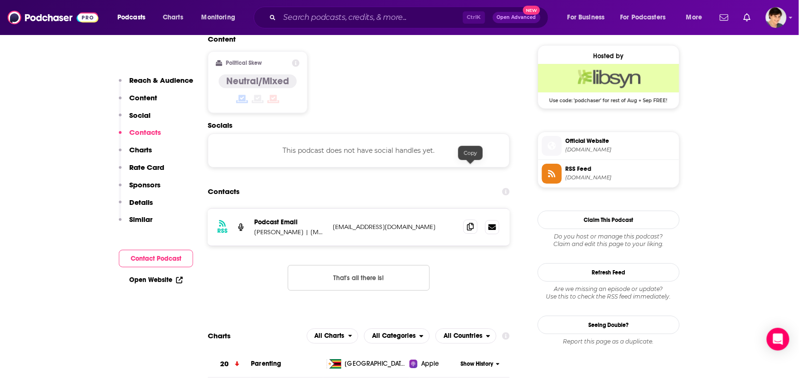
click at [467, 223] on icon at bounding box center [470, 227] width 7 height 8
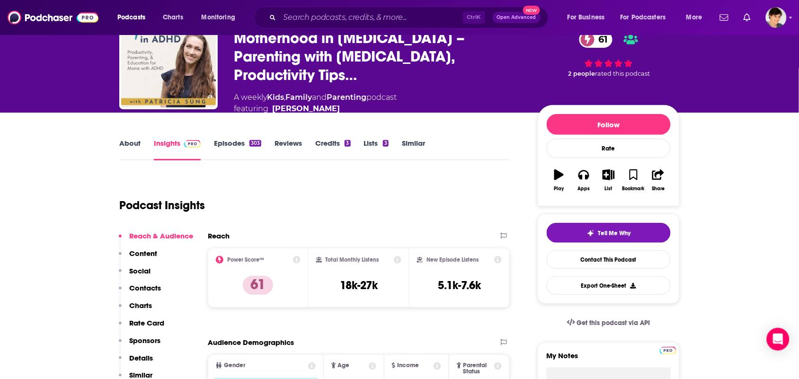
scroll to position [0, 0]
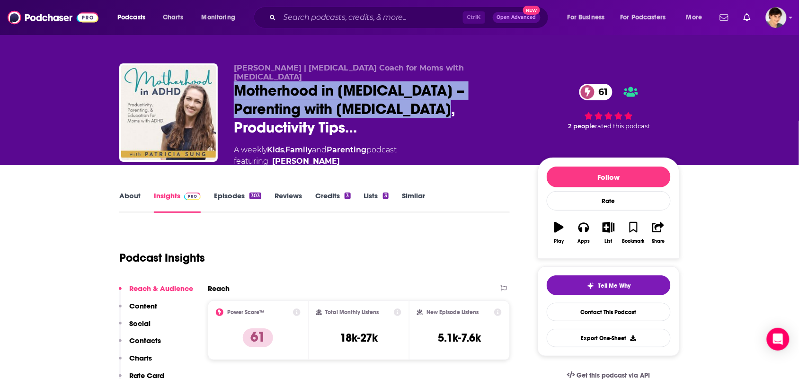
drag, startPoint x: 401, startPoint y: 110, endPoint x: 230, endPoint y: 94, distance: 171.7
click at [226, 95] on div "[PERSON_NAME] | [MEDICAL_DATA] Coach for Moms with [MEDICAL_DATA] Motherhood in…" at bounding box center [399, 119] width 561 height 113
copy h2 "Motherhood in [MEDICAL_DATA] – Parenting with [MEDICAL_DATA], Productivity Tips…"
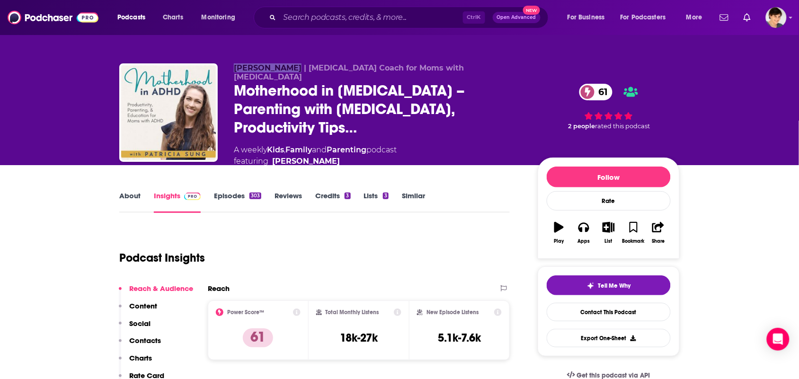
drag, startPoint x: 230, startPoint y: 72, endPoint x: 285, endPoint y: 72, distance: 54.9
click at [285, 72] on div "[PERSON_NAME] | [MEDICAL_DATA] Coach for Moms with [MEDICAL_DATA] Motherhood in…" at bounding box center [399, 119] width 561 height 113
copy span "[PERSON_NAME]"
click at [135, 197] on link "About" at bounding box center [129, 202] width 21 height 22
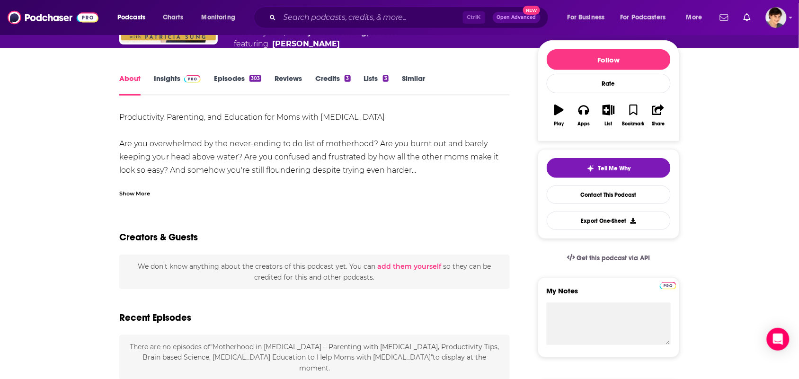
scroll to position [118, 0]
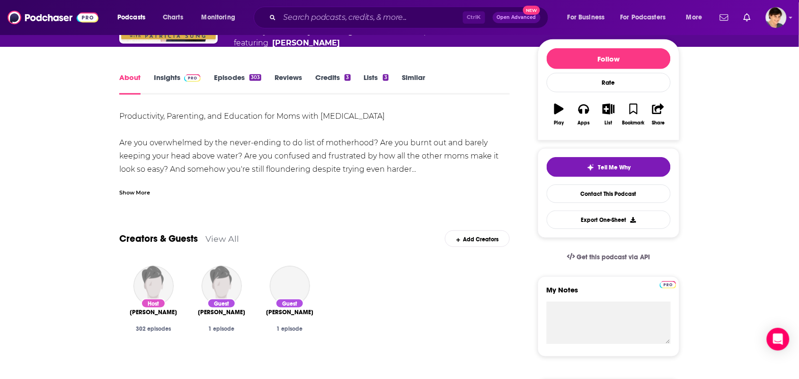
click at [238, 183] on div "Show More" at bounding box center [314, 189] width 391 height 16
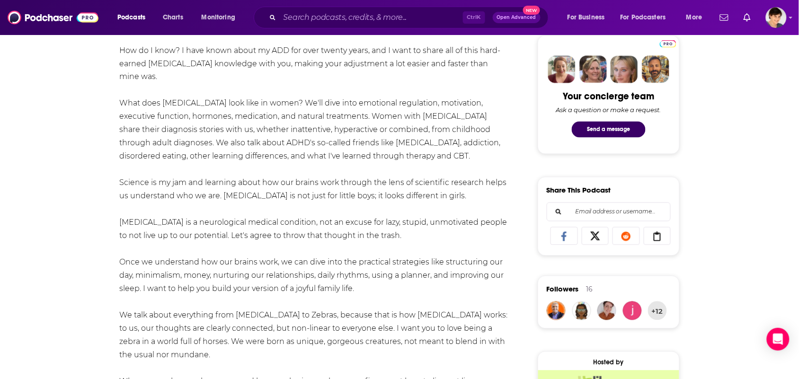
scroll to position [414, 0]
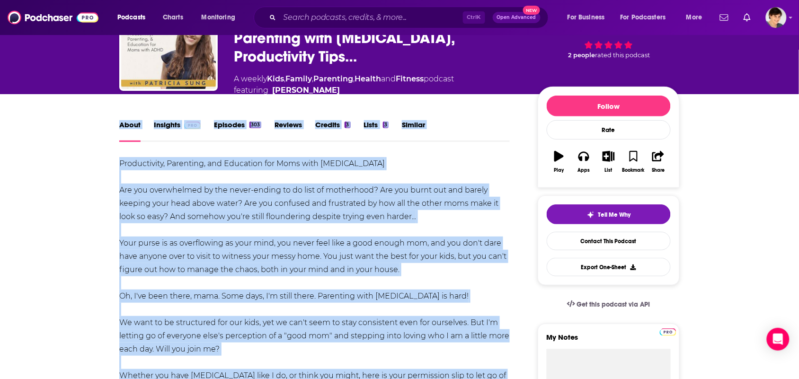
scroll to position [59, 0]
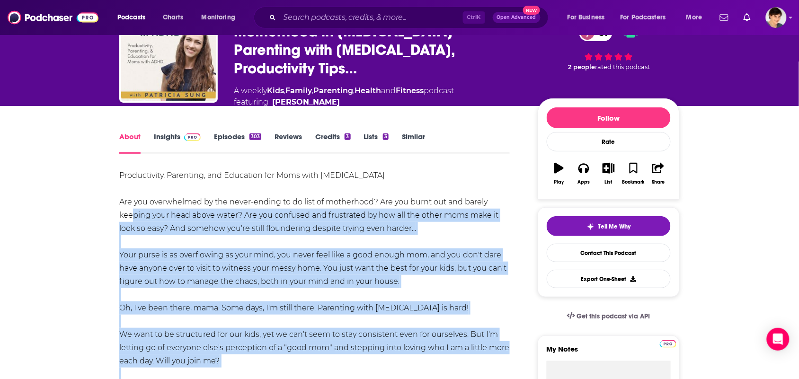
drag, startPoint x: 439, startPoint y: 219, endPoint x: 128, endPoint y: 205, distance: 311.5
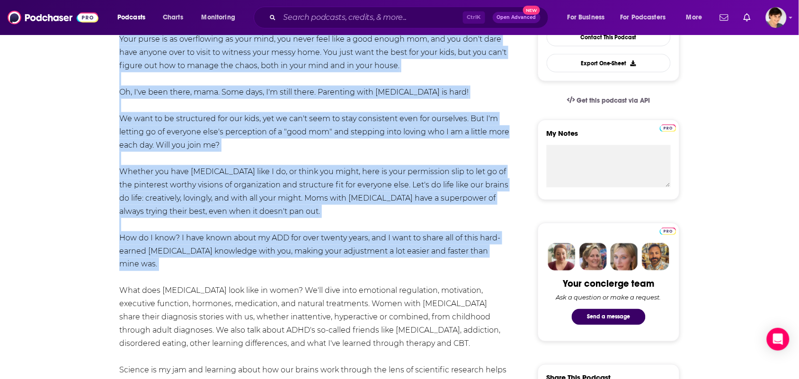
scroll to position [296, 0]
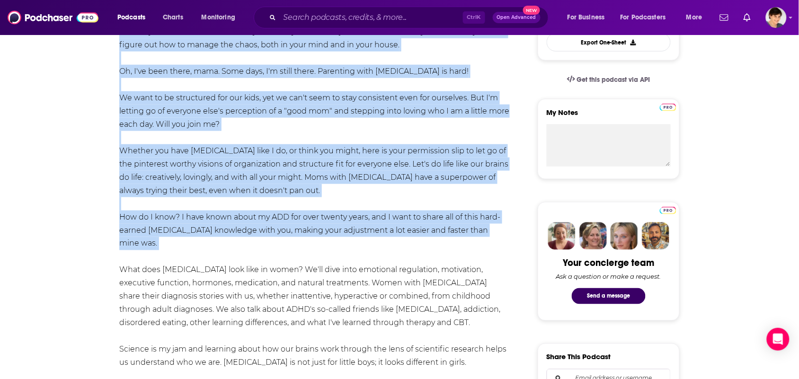
drag, startPoint x: 112, startPoint y: 167, endPoint x: 512, endPoint y: 301, distance: 421.7
copy div "Productivity, Parenting, and Education for Moms with [MEDICAL_DATA] Are you ove…"
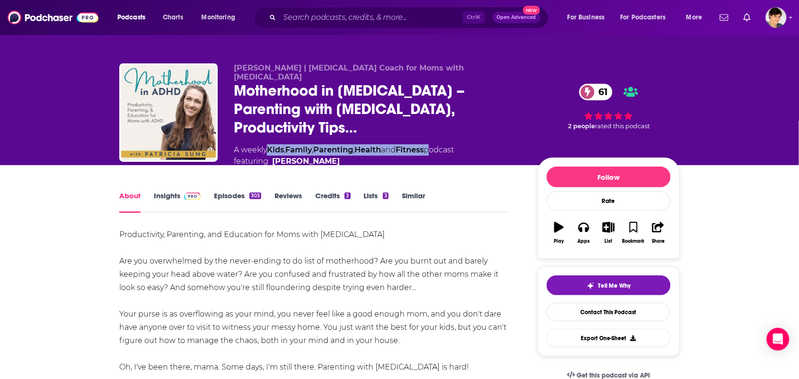
drag, startPoint x: 436, startPoint y: 134, endPoint x: 278, endPoint y: 133, distance: 158.2
click at [275, 144] on div "A weekly Kids , Family , Parenting , Health and Fitness podcast featuring [PERS…" at bounding box center [344, 155] width 220 height 23
copy div "ids , Family , Parenting , Health and Fitness"
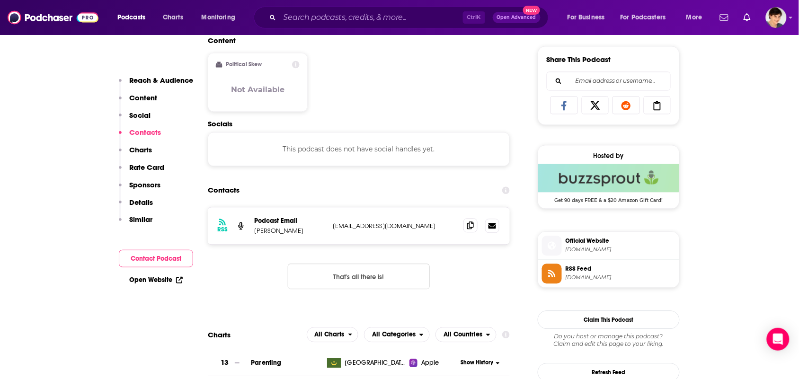
scroll to position [592, 0]
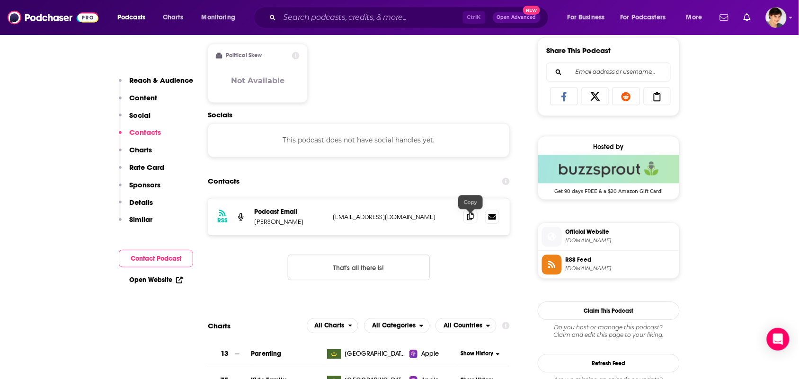
click at [470, 220] on icon at bounding box center [470, 217] width 7 height 8
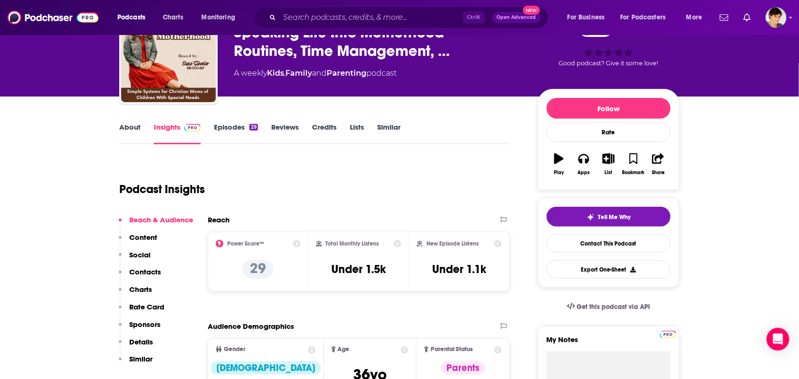
scroll to position [0, 0]
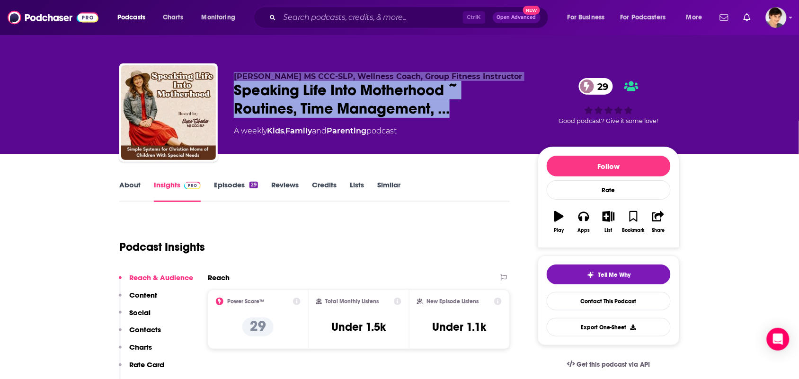
drag, startPoint x: 457, startPoint y: 109, endPoint x: 215, endPoint y: 98, distance: 241.8
click at [215, 98] on div "Elyse Scheeler MS CCC-SLP, Wellness Coach, Group Fitness Instructor Speaking Li…" at bounding box center [399, 114] width 561 height 102
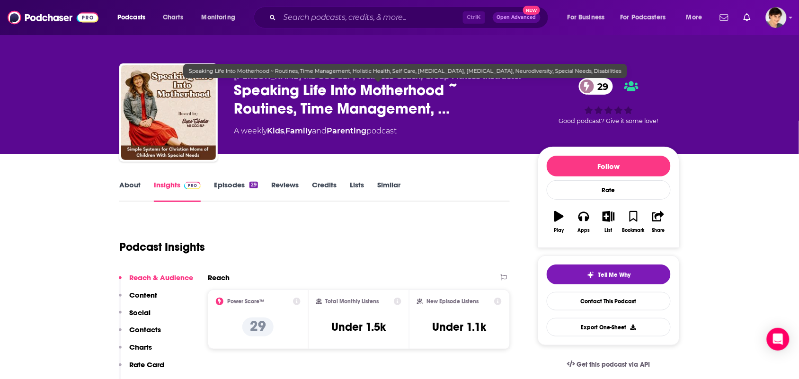
click at [475, 129] on div "A weekly Kids , Family and Parenting podcast" at bounding box center [378, 130] width 289 height 11
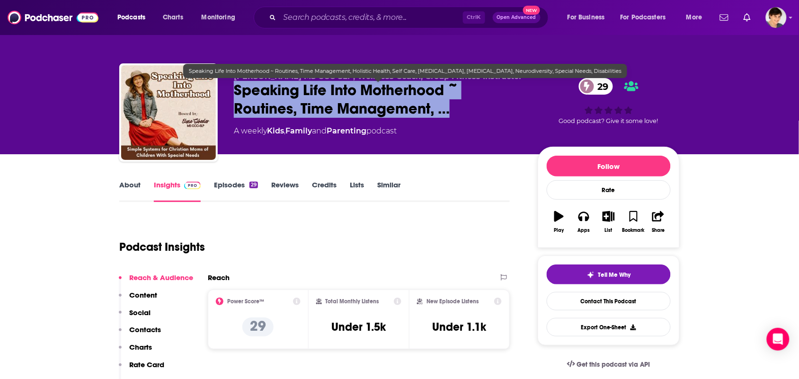
drag, startPoint x: 465, startPoint y: 112, endPoint x: 235, endPoint y: 90, distance: 230.3
click at [235, 91] on span "Speaking Life Into Motherhood ~ Routines, Time Management, …" at bounding box center [378, 99] width 289 height 37
copy h2 "Speaking Life Into Motherhood ~ Routines, Time Management, …"
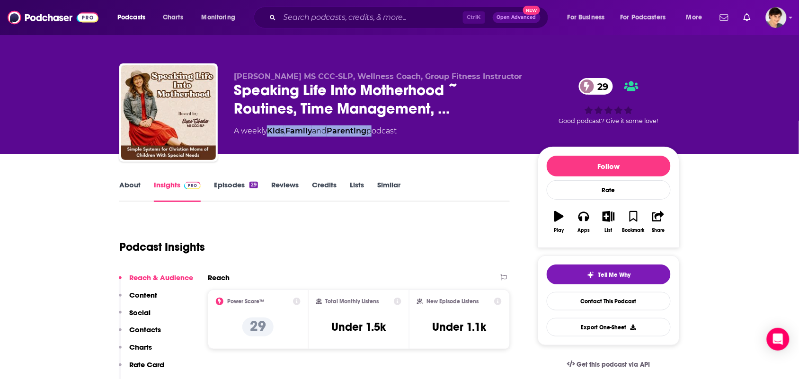
drag, startPoint x: 375, startPoint y: 144, endPoint x: 271, endPoint y: 140, distance: 104.3
click at [271, 140] on div "Elyse Scheeler MS CCC-SLP, Wellness Coach, Group Fitness Instructor Speaking Li…" at bounding box center [378, 110] width 289 height 76
copy div "Kids , Family and Parenting"
click at [136, 186] on link "About" at bounding box center [129, 191] width 21 height 22
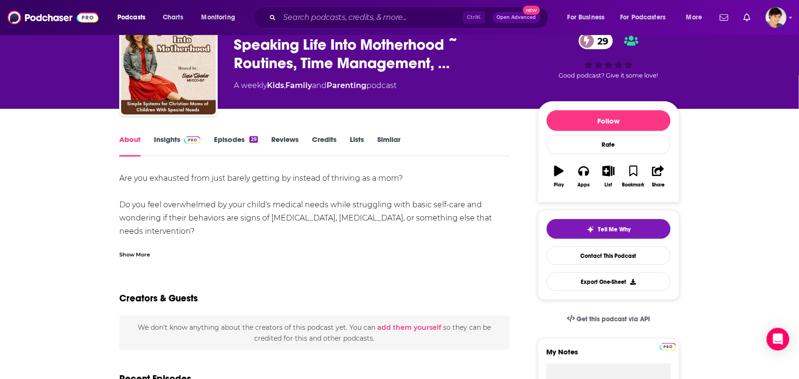
scroll to position [59, 0]
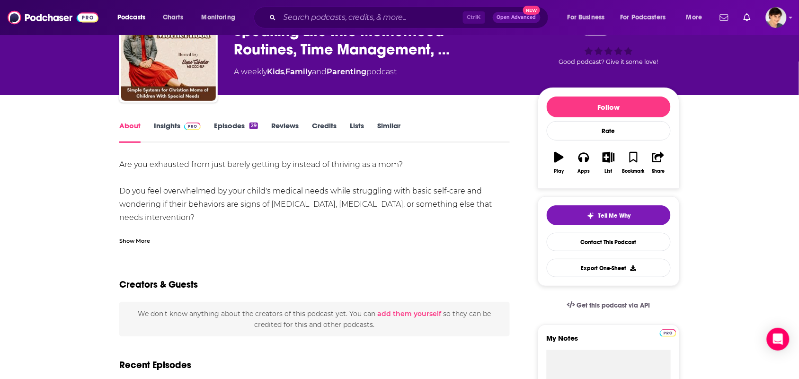
click at [170, 244] on div "Show More" at bounding box center [314, 237] width 391 height 16
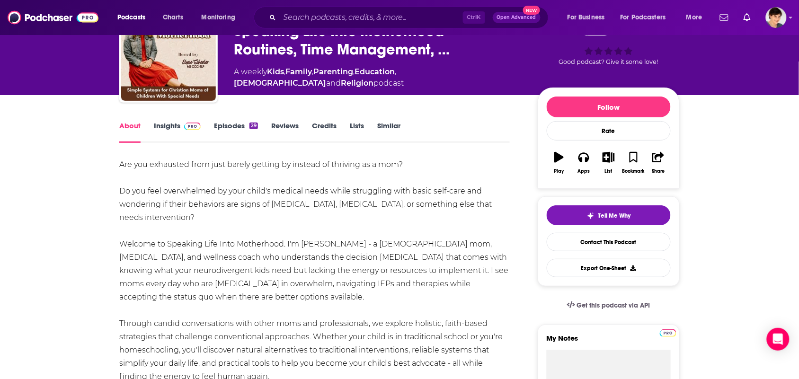
drag, startPoint x: 277, startPoint y: 247, endPoint x: 112, endPoint y: 169, distance: 182.6
copy div "Are you exhausted from just barely getting by instead of thriving as a mom? Do …"
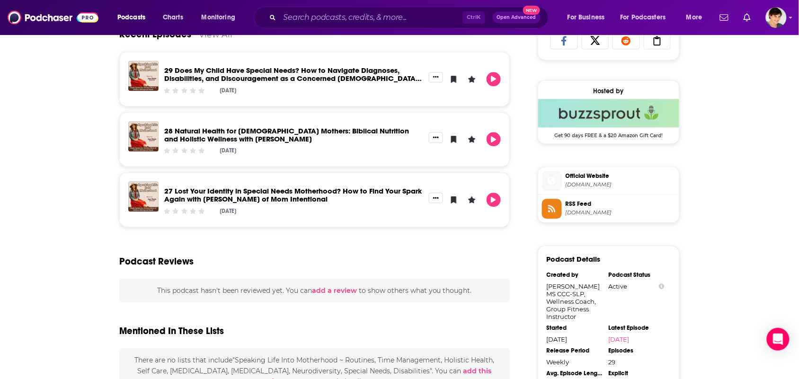
scroll to position [581, 0]
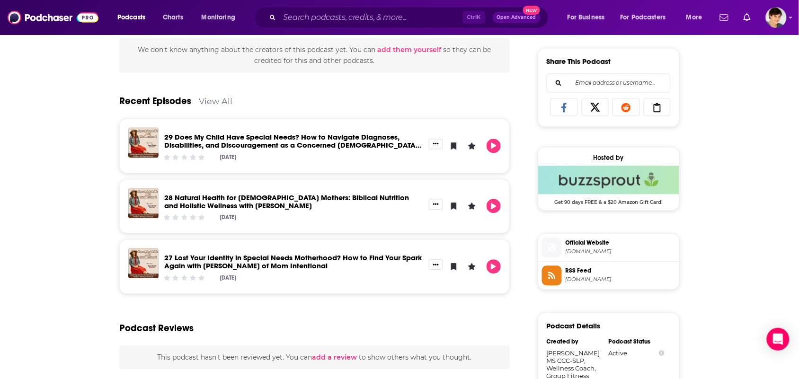
click at [592, 237] on div "Official Website speakinglife.buzzsprout.com RSS Feed feeds.buzzsprout.com" at bounding box center [609, 261] width 142 height 56
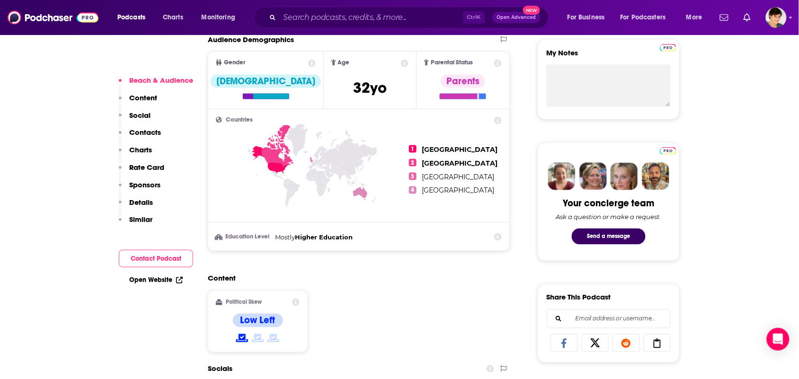
scroll to position [533, 0]
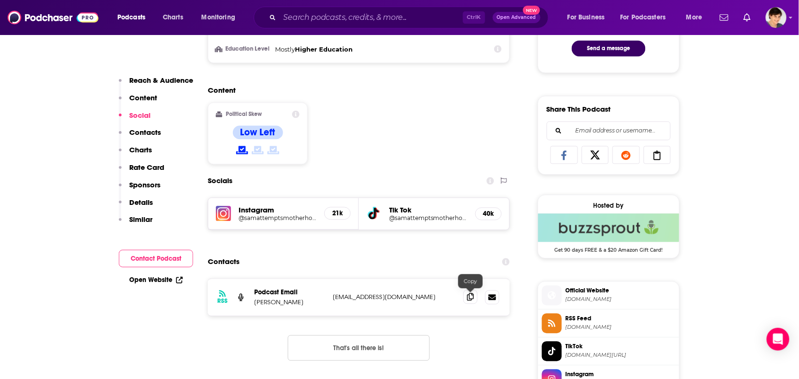
click at [469, 302] on span at bounding box center [471, 297] width 14 height 14
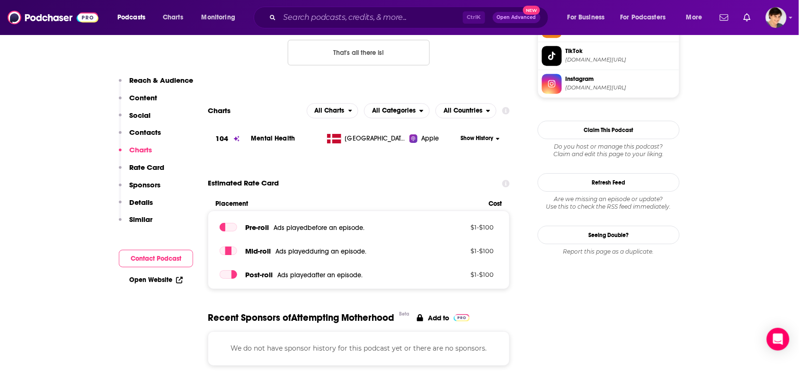
scroll to position [651, 0]
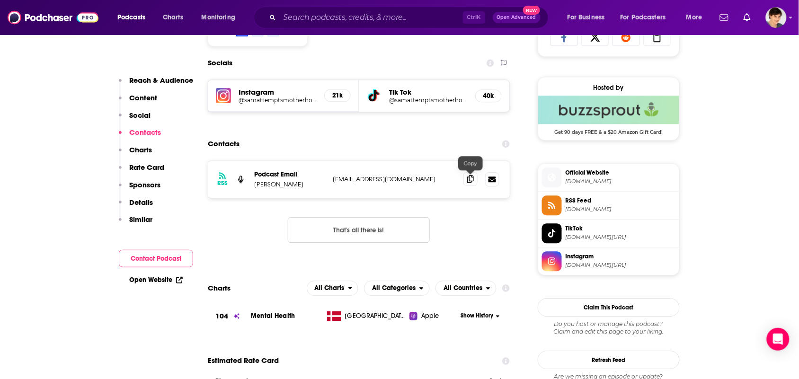
click at [467, 180] on icon at bounding box center [470, 179] width 7 height 8
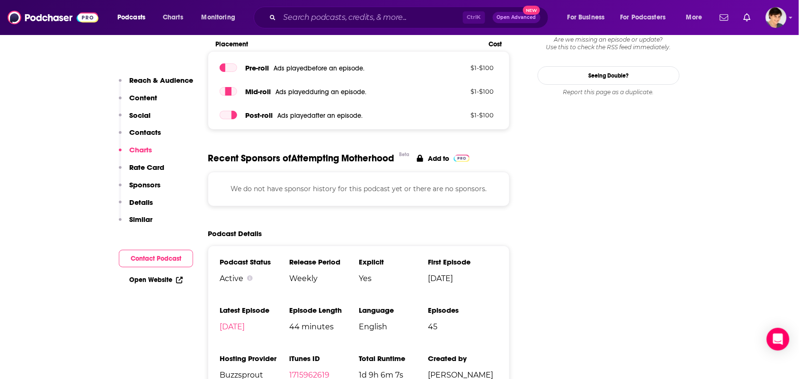
scroll to position [1243, 0]
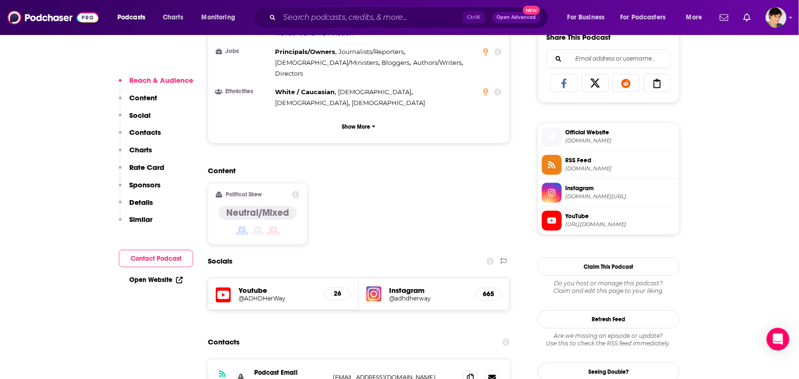
scroll to position [710, 0]
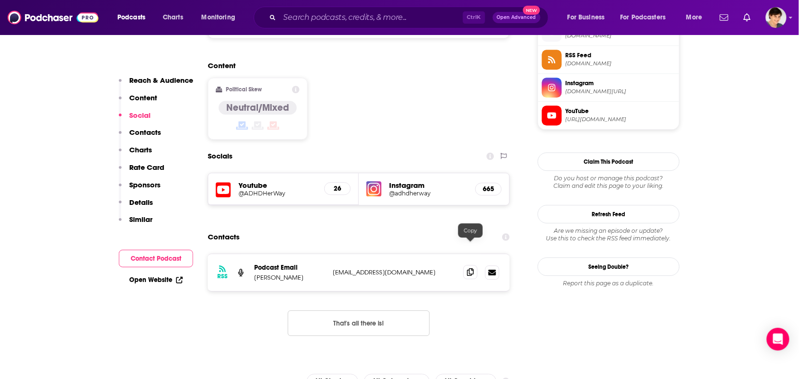
click at [473, 269] on icon at bounding box center [470, 273] width 7 height 8
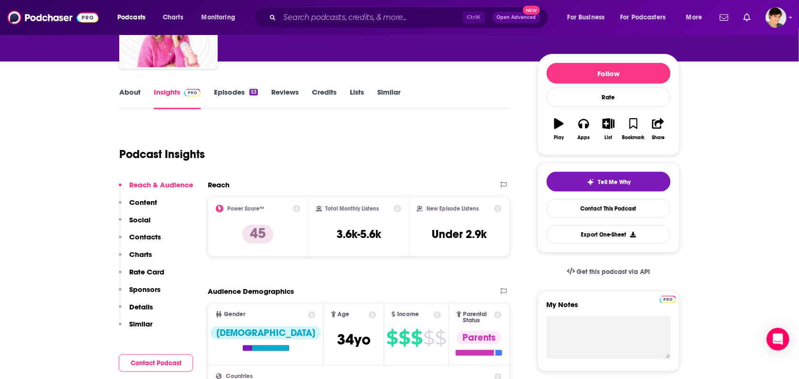
scroll to position [0, 0]
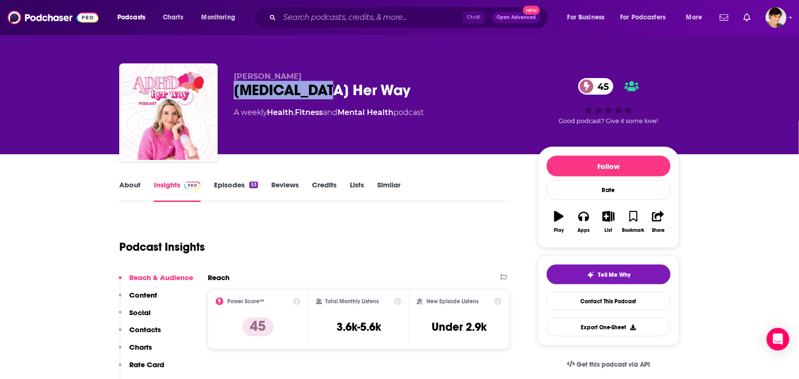
drag, startPoint x: 345, startPoint y: 87, endPoint x: 233, endPoint y: 97, distance: 112.7
click at [233, 97] on div "[PERSON_NAME] [MEDICAL_DATA] Her Way 45 A weekly Health , Fitness and Mental He…" at bounding box center [399, 114] width 561 height 102
copy h2 "[MEDICAL_DATA] Her Way"
click at [337, 66] on div "Johanna Badenhorst ADHD Her Way 45 A weekly Health , Fitness and Mental Health …" at bounding box center [399, 114] width 561 height 102
drag, startPoint x: 323, startPoint y: 68, endPoint x: 235, endPoint y: 71, distance: 88.6
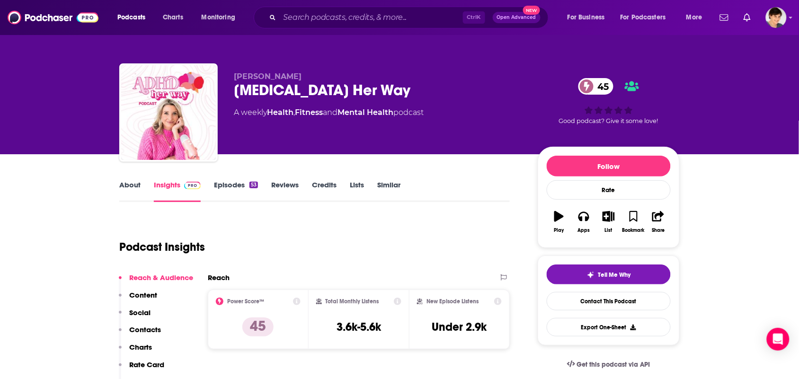
click at [235, 71] on div "Johanna Badenhorst ADHD Her Way 45 A weekly Health , Fitness and Mental Health …" at bounding box center [399, 114] width 561 height 102
copy span "Johanna Badenhorst"
click at [138, 193] on link "About" at bounding box center [129, 191] width 21 height 22
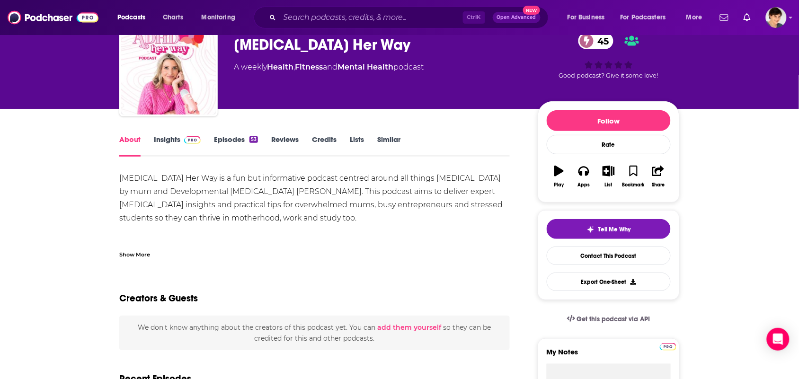
scroll to position [59, 0]
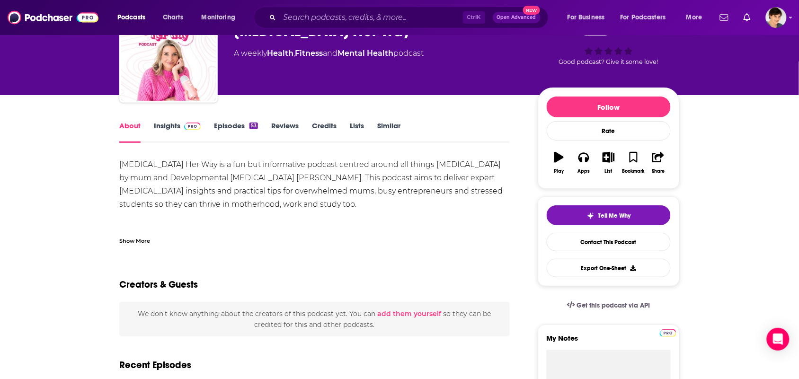
click at [167, 237] on div "Show More" at bounding box center [314, 237] width 391 height 16
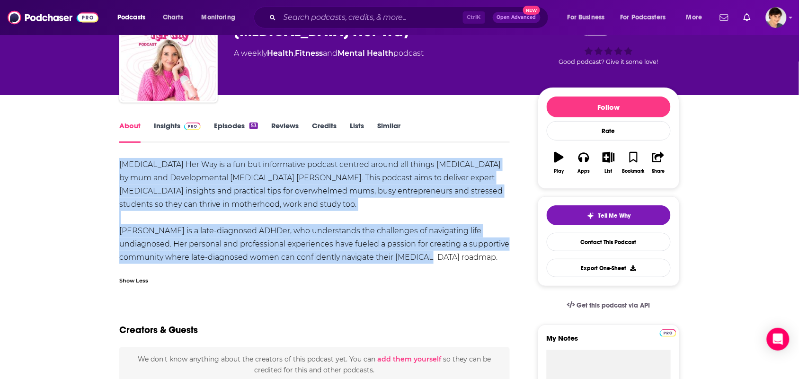
drag, startPoint x: 418, startPoint y: 260, endPoint x: 112, endPoint y: 167, distance: 320.2
copy div "ADHD Her Way is a fun but informative podcast centred around all things ADHD by…"
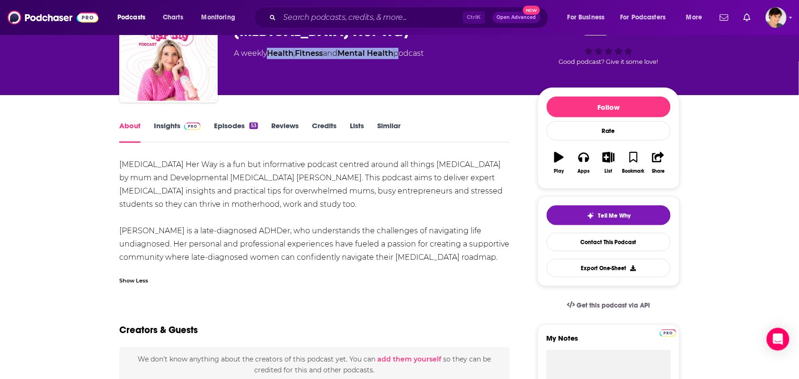
drag, startPoint x: 403, startPoint y: 60, endPoint x: 271, endPoint y: 62, distance: 132.1
click at [271, 62] on div "Johanna Badenhorst ADHD Her Way 45 A weekly Health , Fitness and Mental Health …" at bounding box center [378, 51] width 289 height 76
copy div "Health , Fitness and Mental Health"
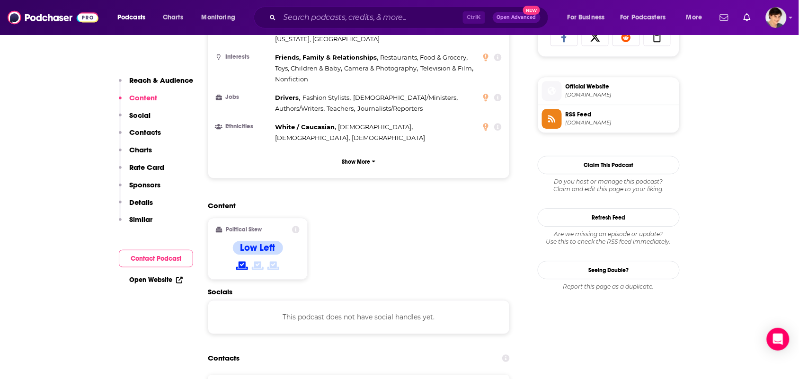
scroll to position [710, 0]
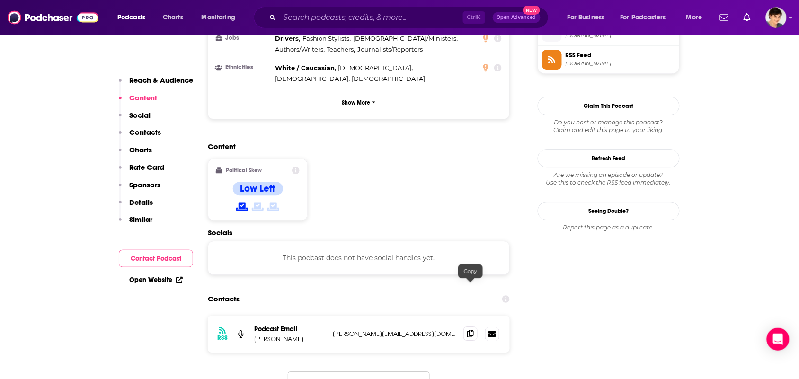
click at [477, 327] on span at bounding box center [471, 334] width 14 height 14
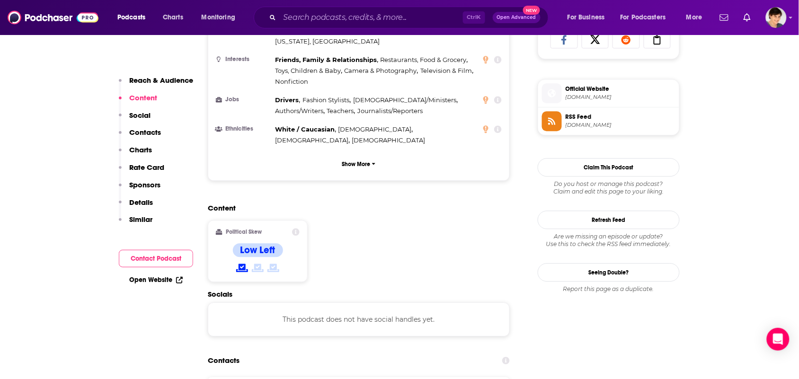
scroll to position [0, 0]
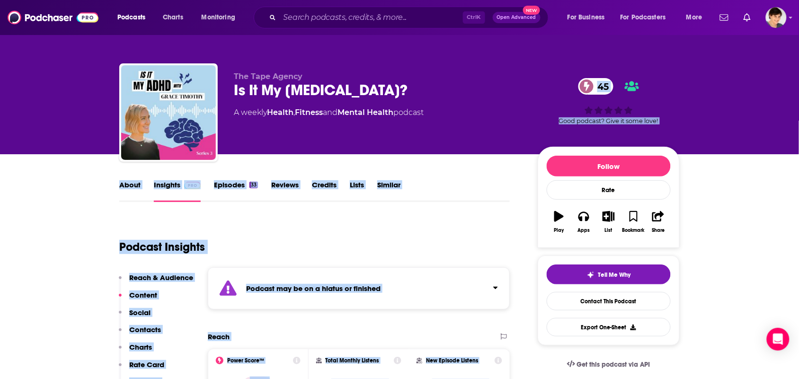
drag, startPoint x: 260, startPoint y: 11, endPoint x: 578, endPoint y: -41, distance: 322.5
click at [578, 0] on html "Podcasts Charts Monitoring Ctrl K Open Advanced New For Business For Podcasters…" at bounding box center [399, 189] width 799 height 379
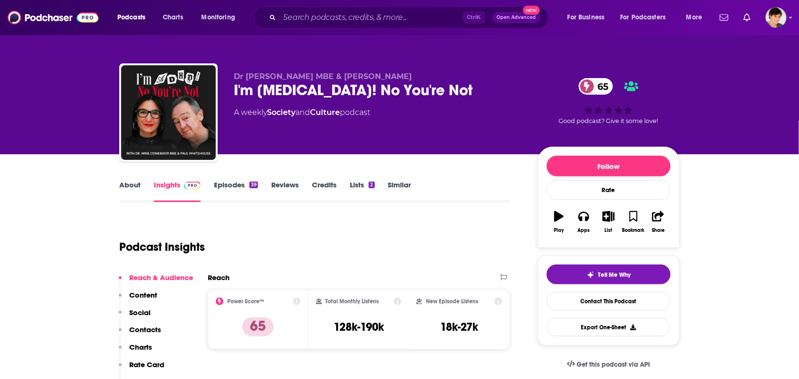
click at [130, 192] on link "About" at bounding box center [129, 191] width 21 height 22
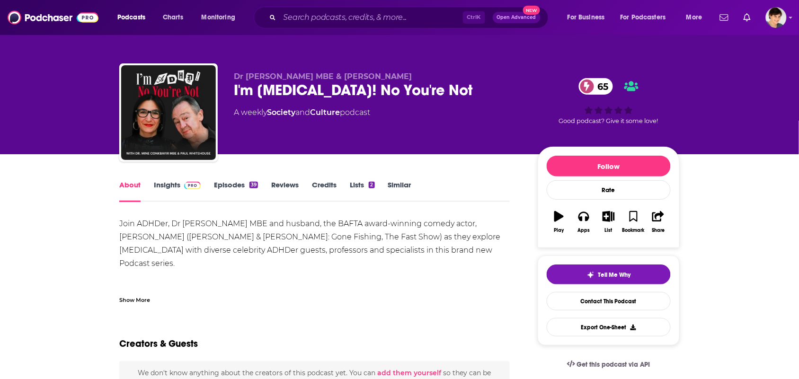
click at [199, 296] on div "Show More" at bounding box center [314, 296] width 391 height 16
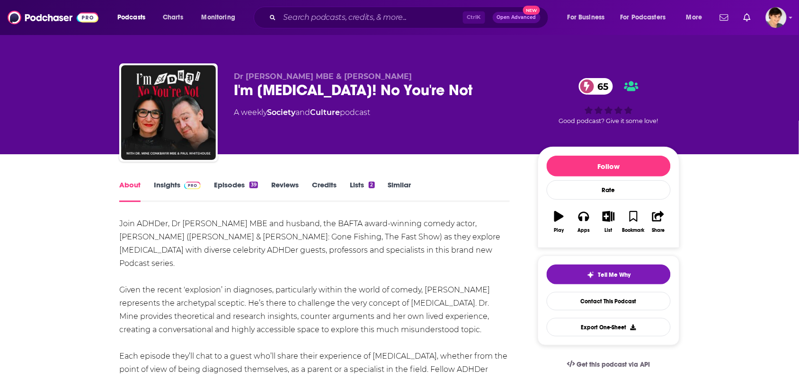
scroll to position [59, 0]
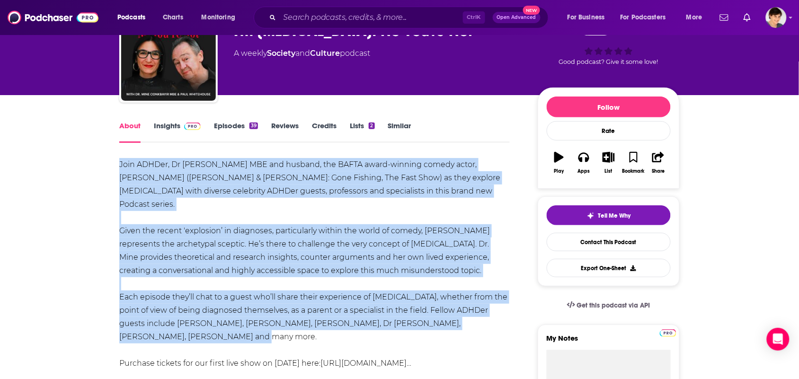
drag, startPoint x: 220, startPoint y: 324, endPoint x: 110, endPoint y: 167, distance: 192.1
copy div "Join ADHDer, Dr Mine Conkbayir MBE and husband, the BAFTA award-winning comedy …"
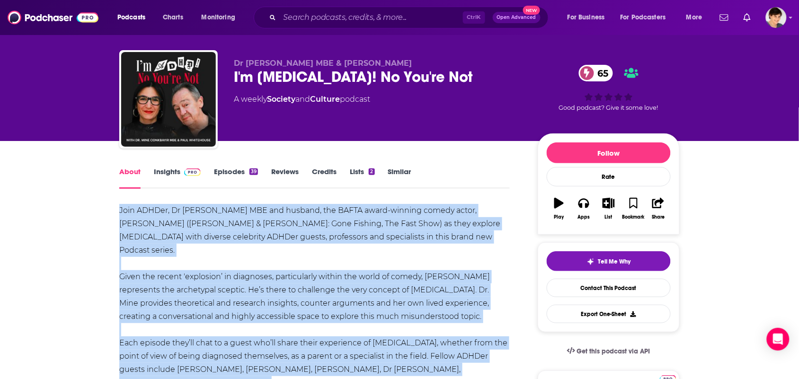
scroll to position [0, 0]
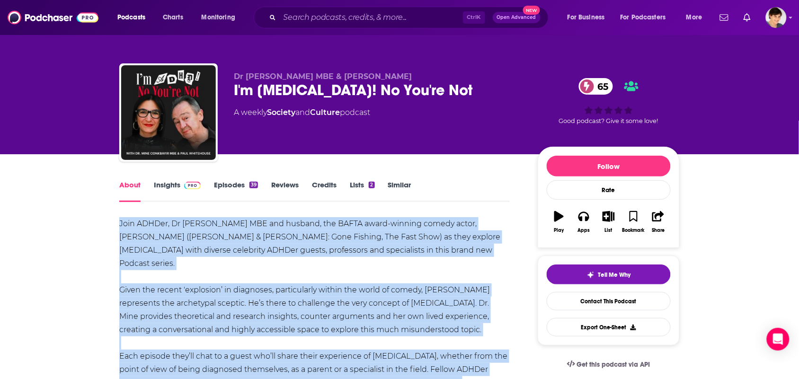
drag, startPoint x: 394, startPoint y: 77, endPoint x: 233, endPoint y: 76, distance: 162.0
click at [233, 76] on div "Dr Mine Conkbayir MBE & Paul Whitehouse I'm ADHD! No You're Not 65 A weekly Soc…" at bounding box center [399, 114] width 561 height 102
copy span "Dr Mine Conkbayir MBE & Paul Whitehouse"
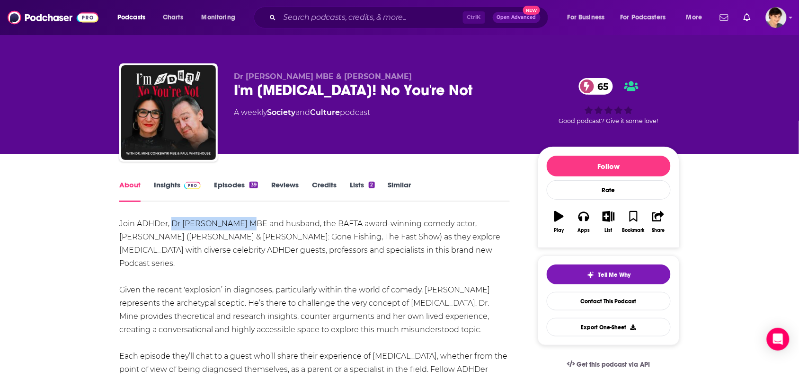
drag, startPoint x: 243, startPoint y: 228, endPoint x: 171, endPoint y: 219, distance: 72.0
copy div "Dr Mine Conkbayir"
drag, startPoint x: 411, startPoint y: 70, endPoint x: 230, endPoint y: 70, distance: 180.9
click at [230, 70] on div "Dr Mine Conkbayir MBE & Paul Whitehouse I'm ADHD! No You're Not 65 A weekly Soc…" at bounding box center [399, 114] width 561 height 102
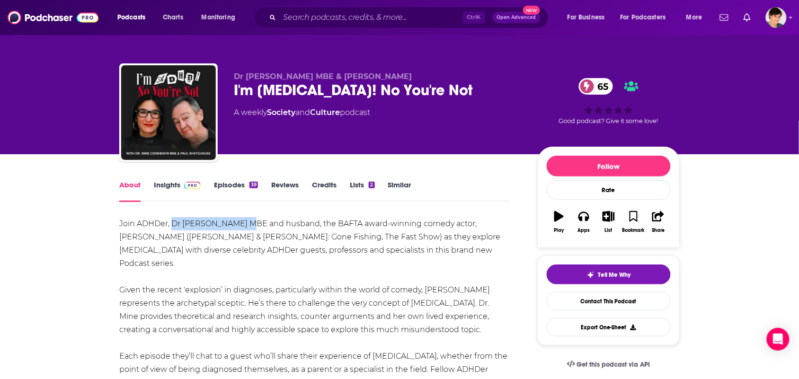
copy span "Dr Mine Conkbayir MBE & Paul Whitehouse"
click at [170, 184] on link "Insights" at bounding box center [177, 191] width 47 height 22
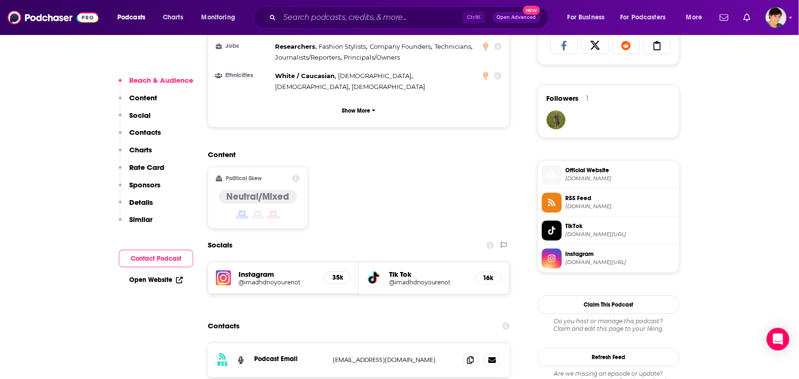
scroll to position [770, 0]
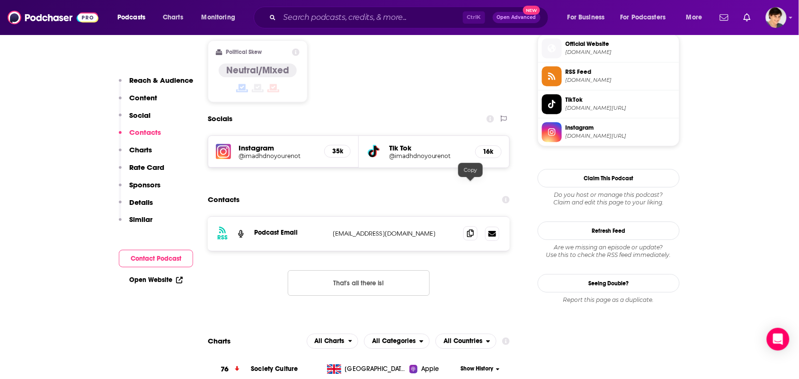
click at [467, 230] on icon at bounding box center [470, 234] width 7 height 8
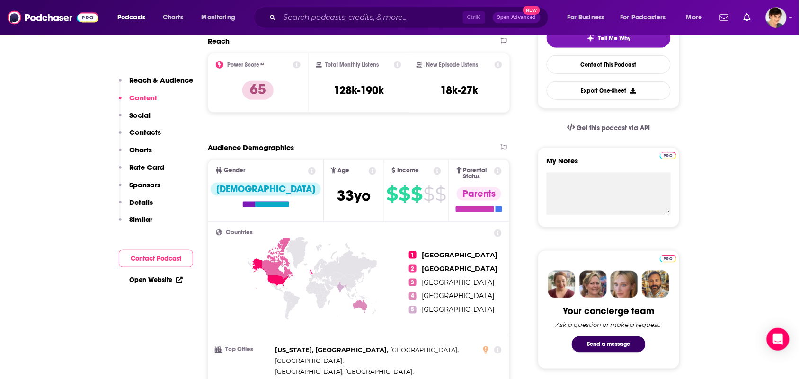
scroll to position [0, 0]
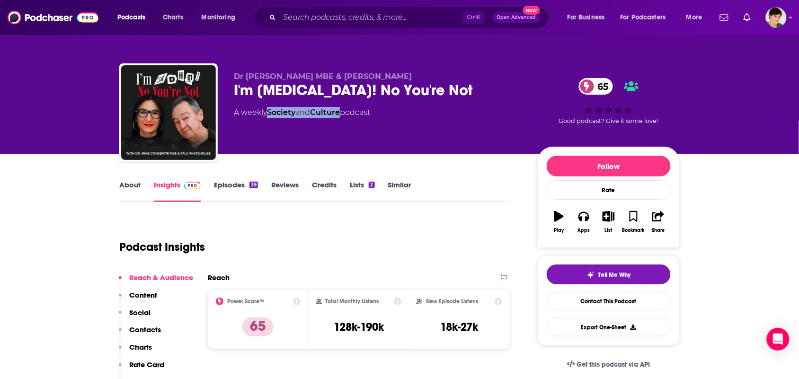
drag, startPoint x: 344, startPoint y: 124, endPoint x: 271, endPoint y: 117, distance: 73.2
click at [271, 117] on div "Dr Mine Conkbayir MBE & Paul Whitehouse I'm ADHD! No You're Not 65 A weekly Soc…" at bounding box center [378, 110] width 289 height 76
copy div "Society and Culture"
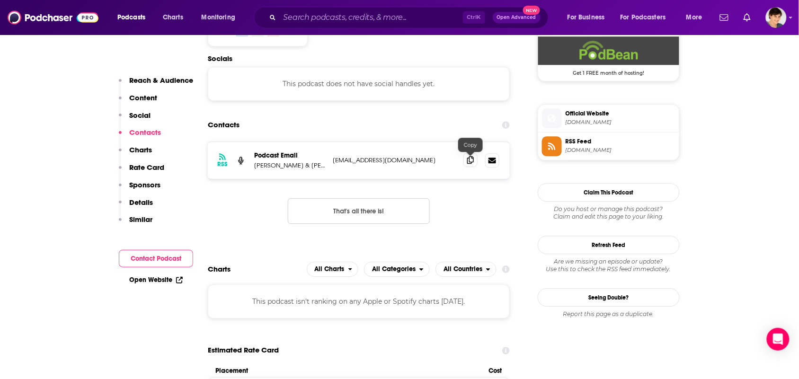
click at [469, 164] on icon at bounding box center [470, 160] width 7 height 8
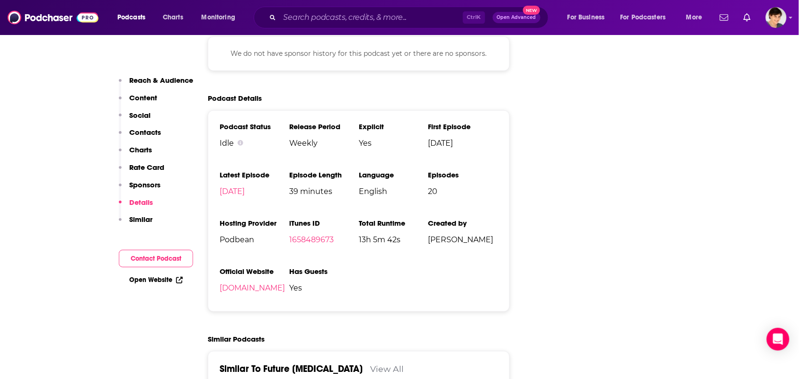
scroll to position [1125, 0]
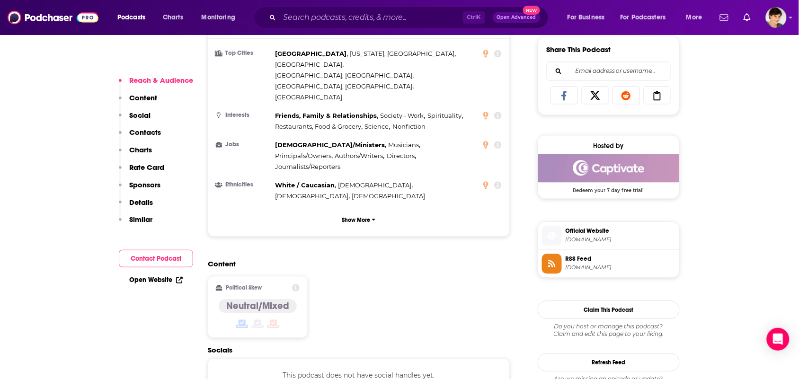
scroll to position [829, 0]
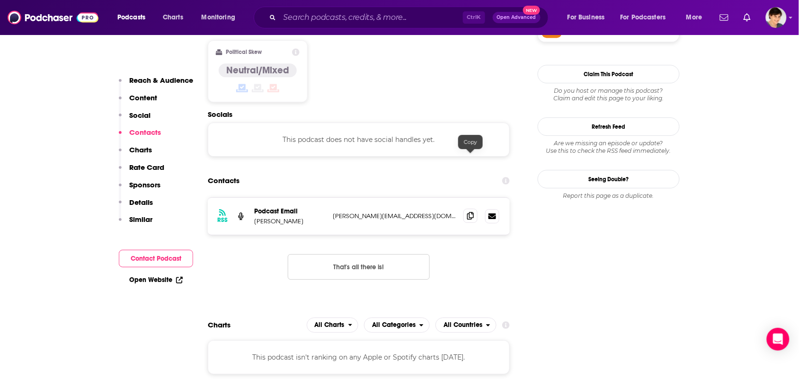
click at [473, 209] on span at bounding box center [471, 216] width 14 height 14
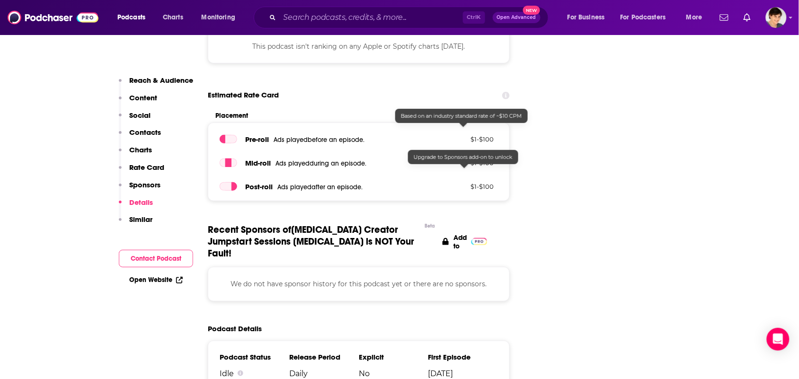
scroll to position [1243, 0]
